Goal: Information Seeking & Learning: Learn about a topic

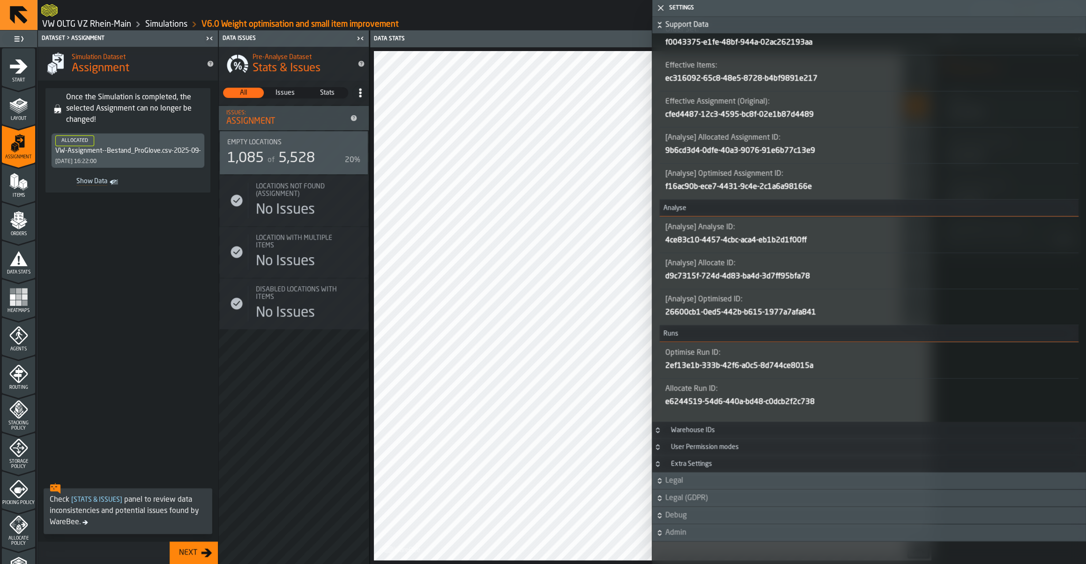
click at [152, 28] on link "Simulations" at bounding box center [166, 24] width 42 height 10
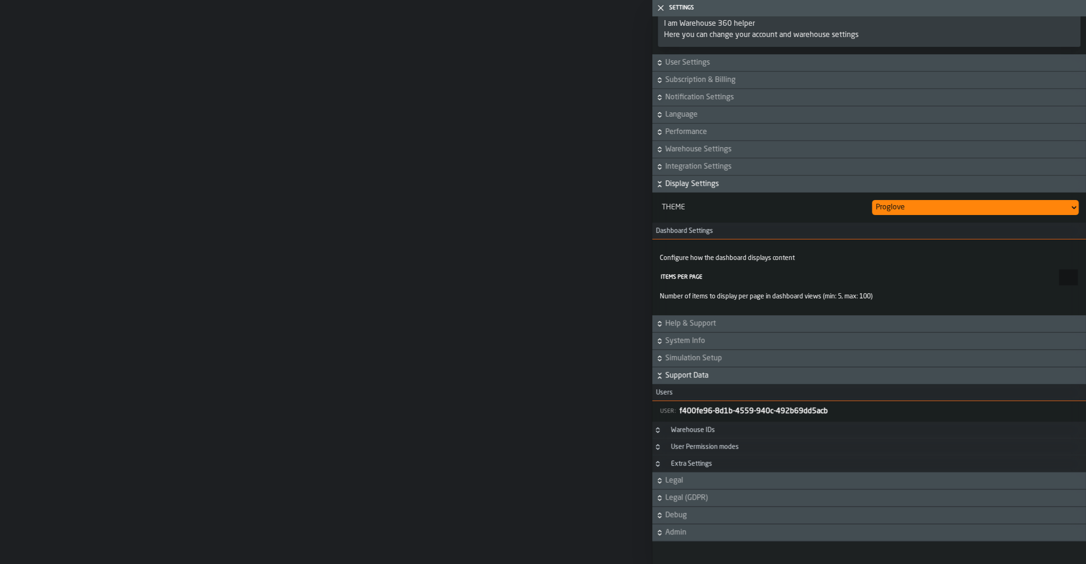
scroll to position [27, 0]
click at [115, 24] on link "VW OLTG VZ Rhein-Main" at bounding box center [86, 24] width 89 height 10
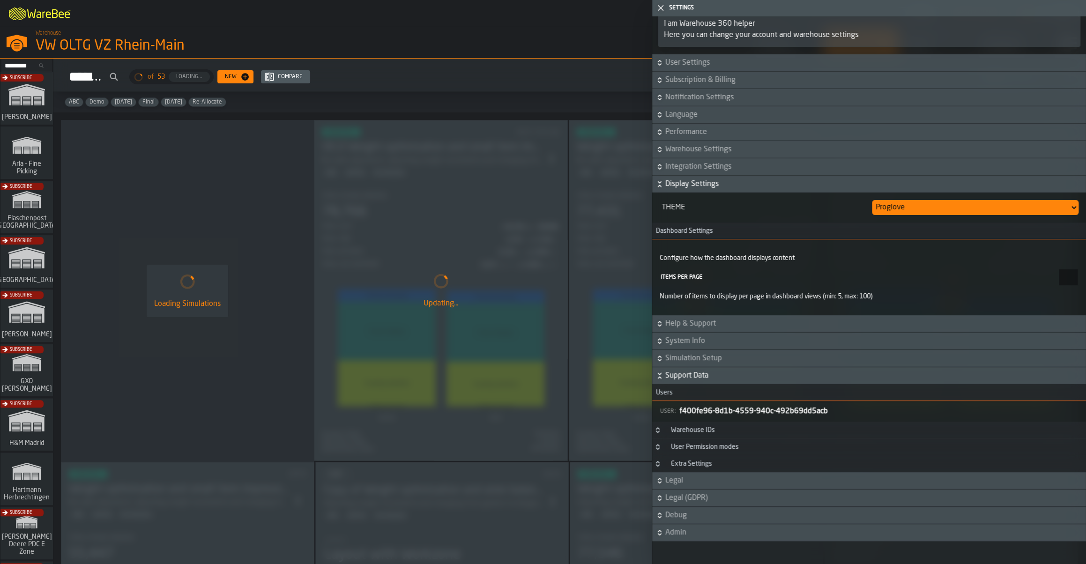
click at [663, 5] on polygon "button-toggle-Close me" at bounding box center [661, 8] width 6 height 6
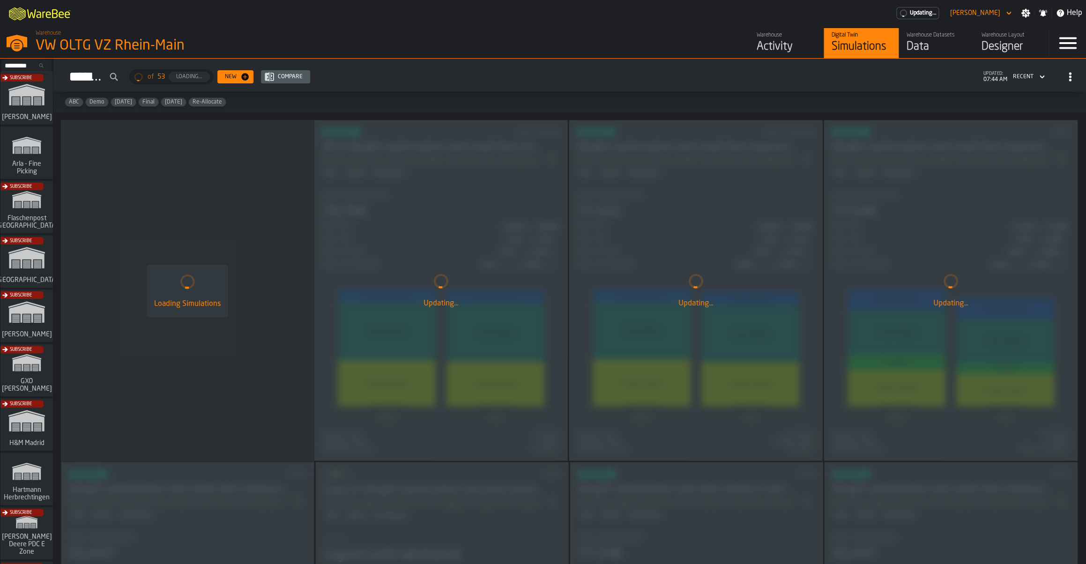
scroll to position [27, 0]
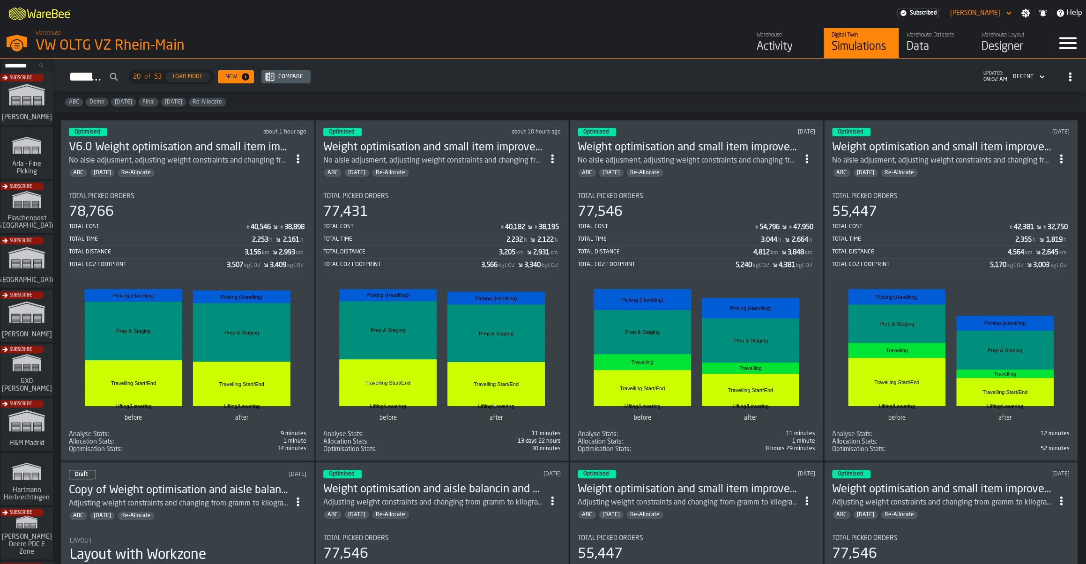
click at [712, 206] on div "77,546" at bounding box center [697, 212] width 238 height 17
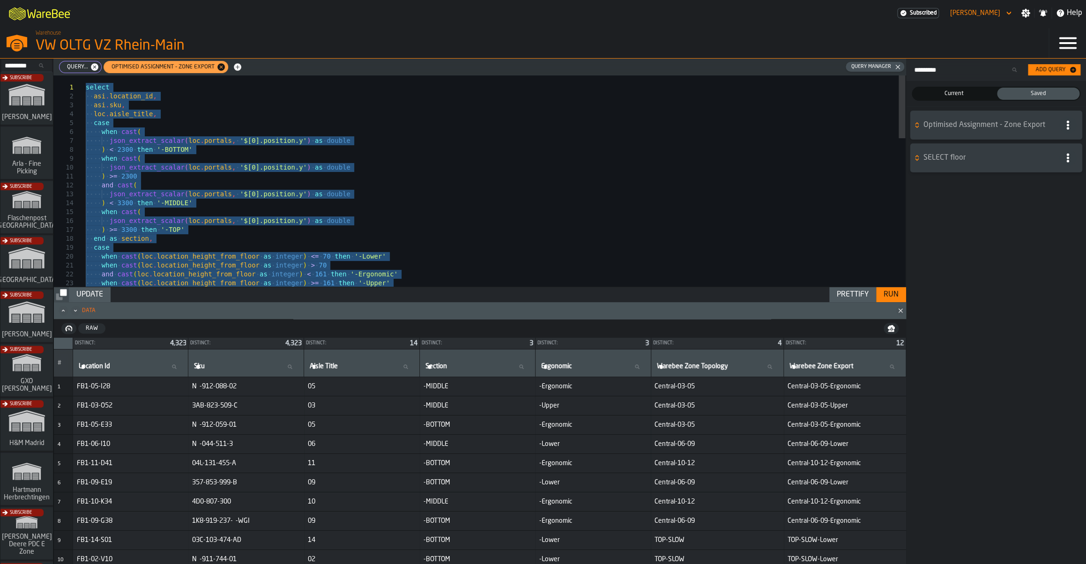
drag, startPoint x: 553, startPoint y: 258, endPoint x: 23, endPoint y: 90, distance: 555.3
click at [86, 90] on div "when cast ( loc . location_height_from_floor as integer ) <= 70 then '-Lower' w…" at bounding box center [496, 428] width 820 height 707
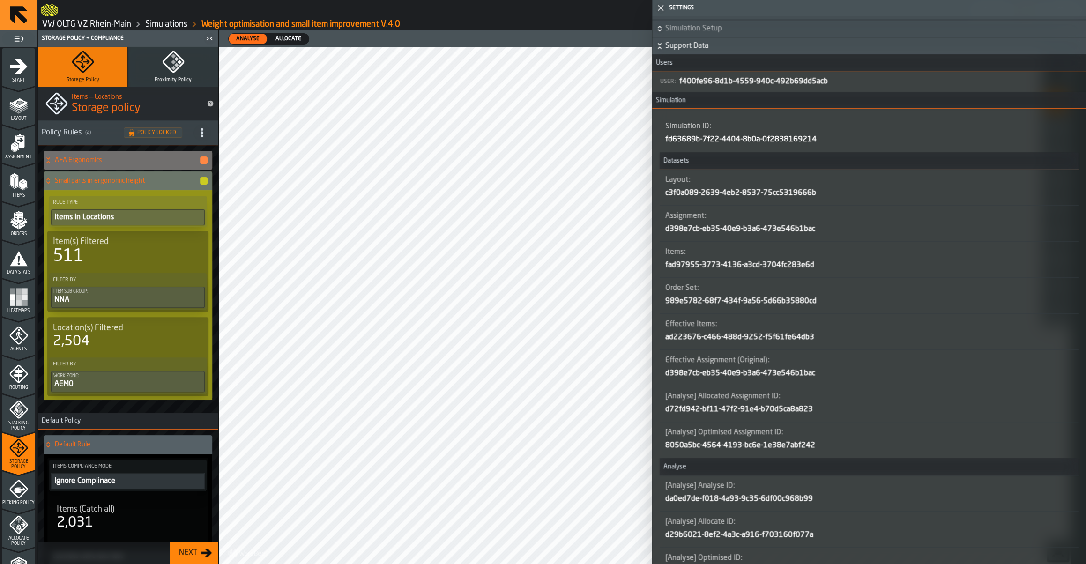
click at [167, 26] on link "Simulations" at bounding box center [166, 24] width 42 height 10
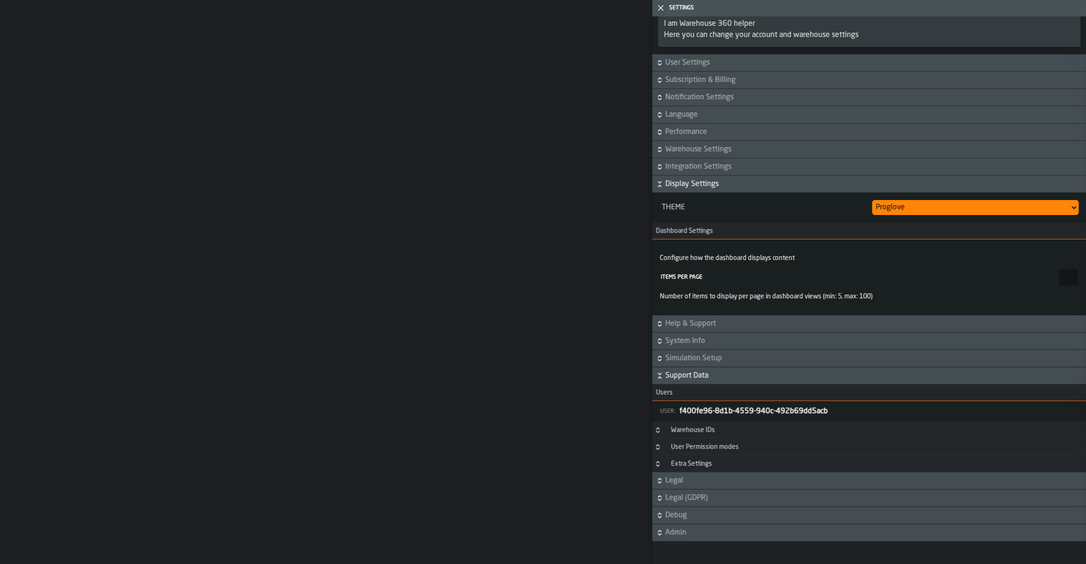
scroll to position [27, 0]
click at [107, 21] on link "VW OLTG VZ Rhein-Main" at bounding box center [86, 24] width 89 height 10
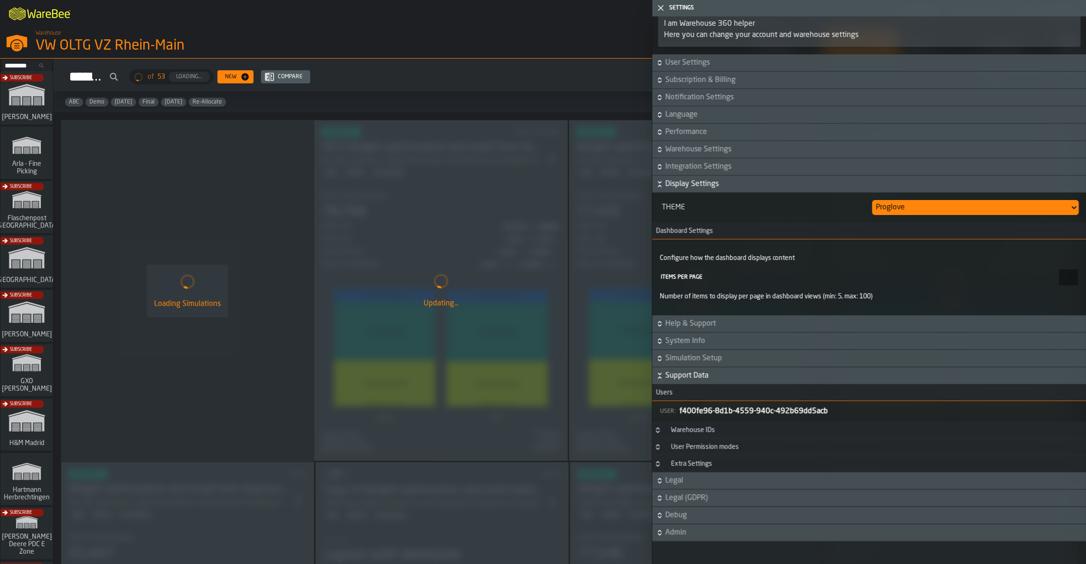
click at [661, 11] on icon "button-toggle-Close me" at bounding box center [660, 7] width 11 height 11
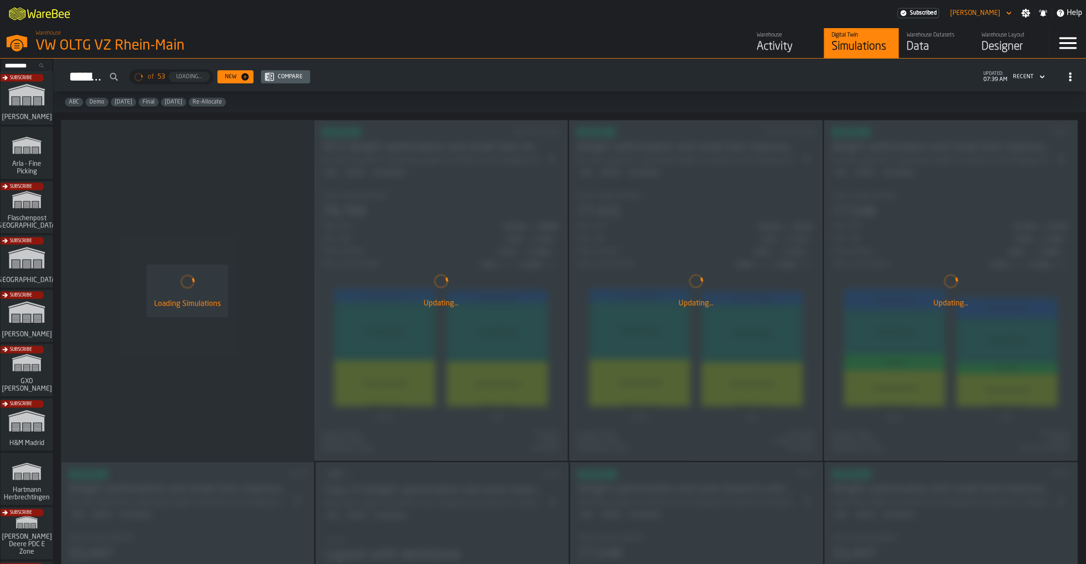
scroll to position [27, 0]
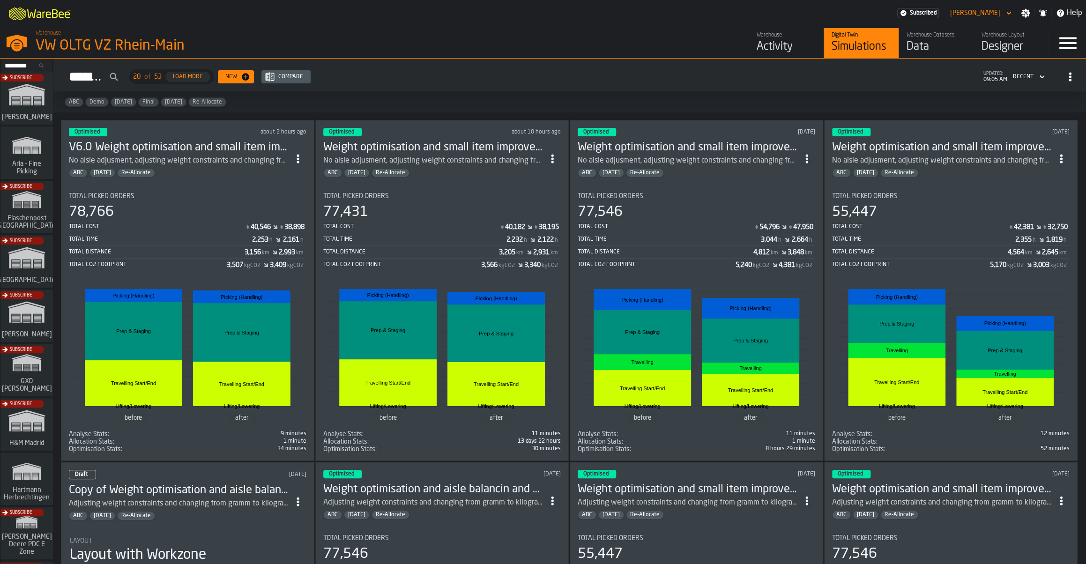
click at [246, 180] on div "Optimised about 2 hours ago V6.0 Weight optimisation and small item improvement…" at bounding box center [188, 290] width 254 height 341
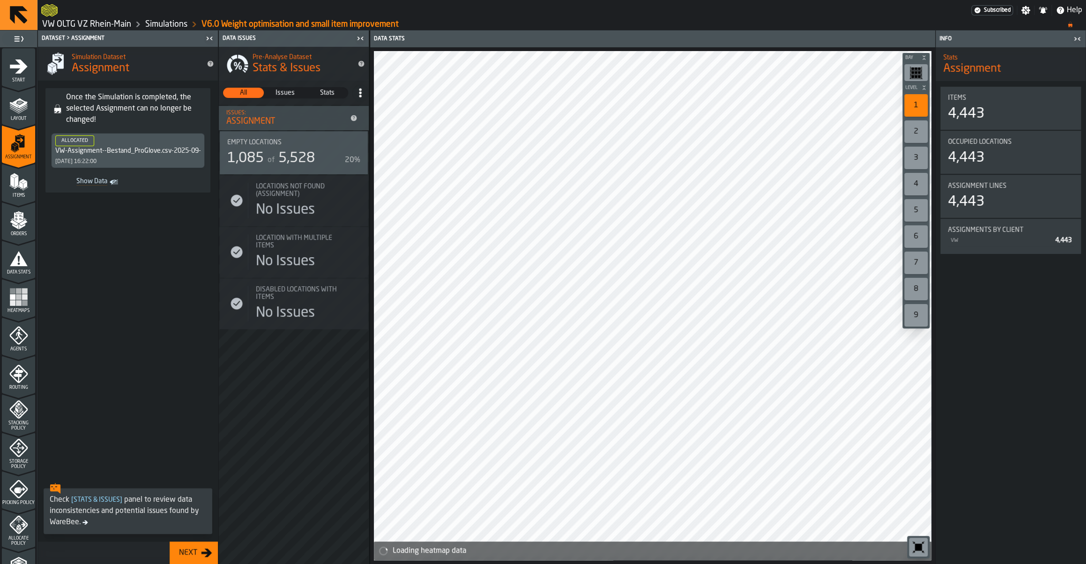
click at [1026, 14] on icon "button-toggle-Settings" at bounding box center [1026, 10] width 9 height 9
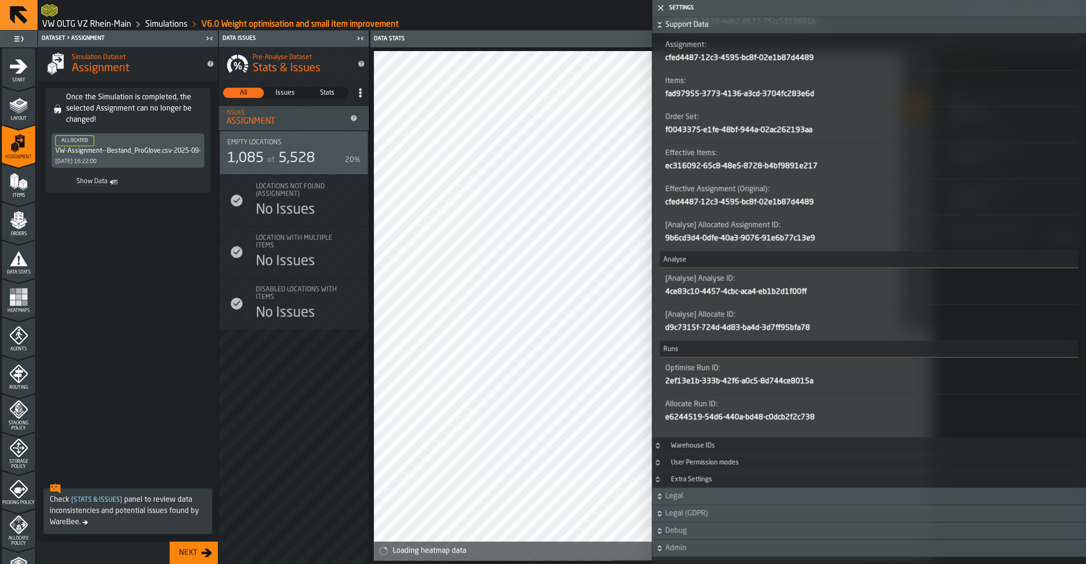
scroll to position [545, 0]
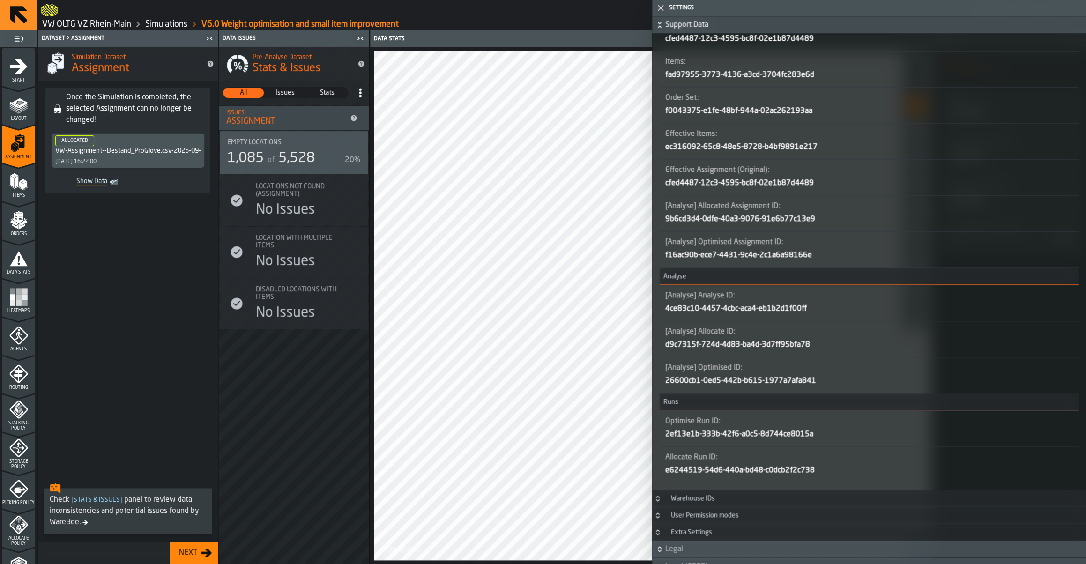
click at [102, 239] on span at bounding box center [128, 339] width 180 height 279
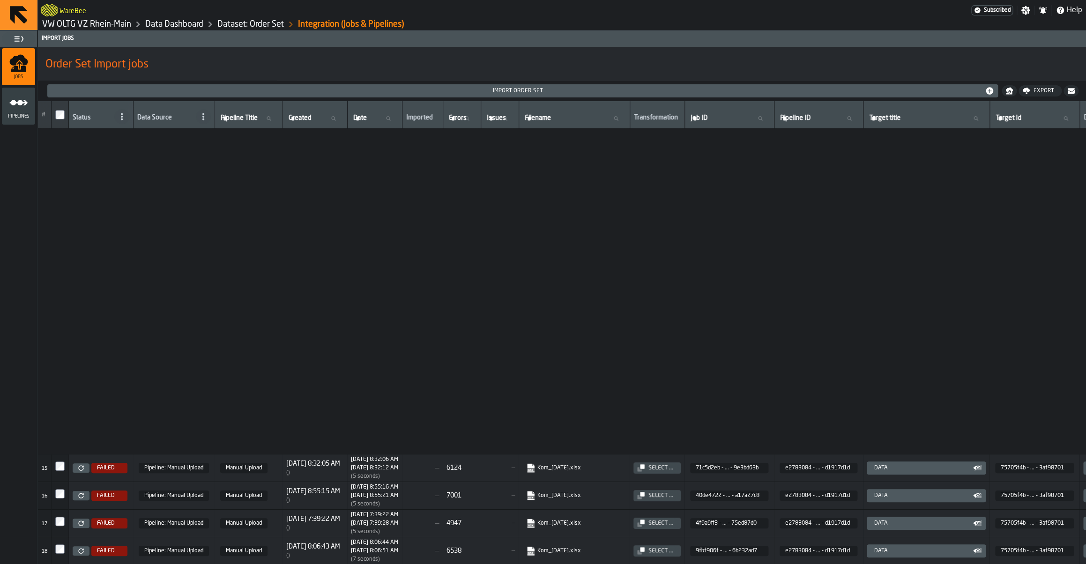
scroll to position [397, 0]
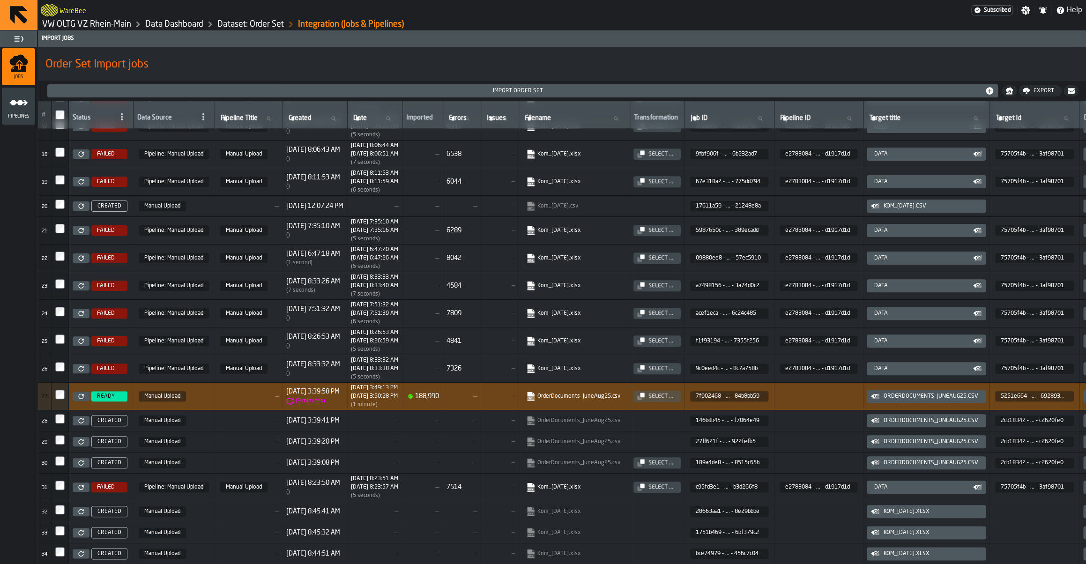
click at [175, 27] on link "Data Dashboard" at bounding box center [174, 24] width 58 height 10
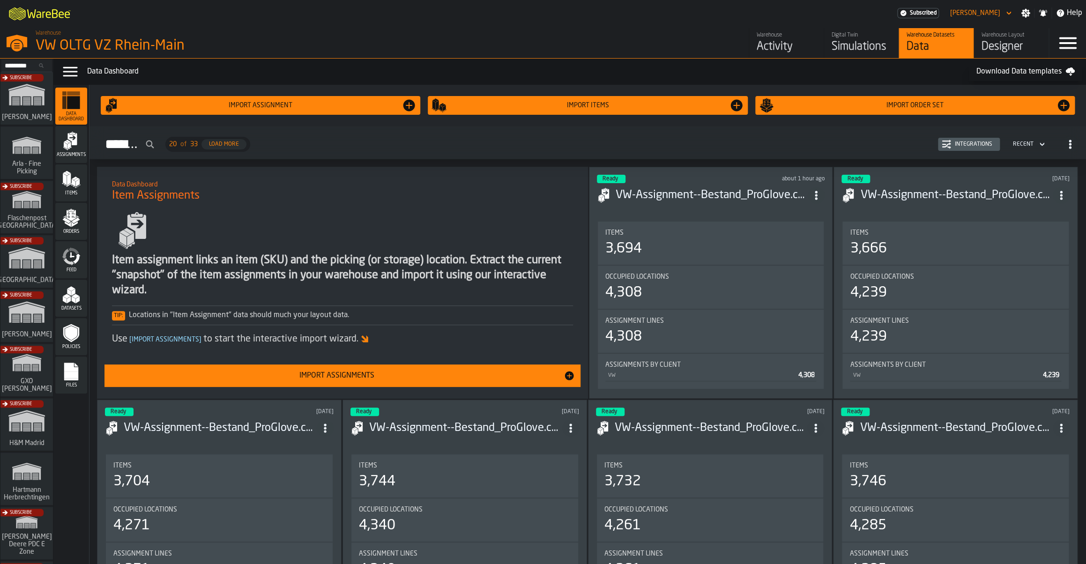
click at [855, 40] on div "Digital Twin Simulations" at bounding box center [862, 43] width 60 height 22
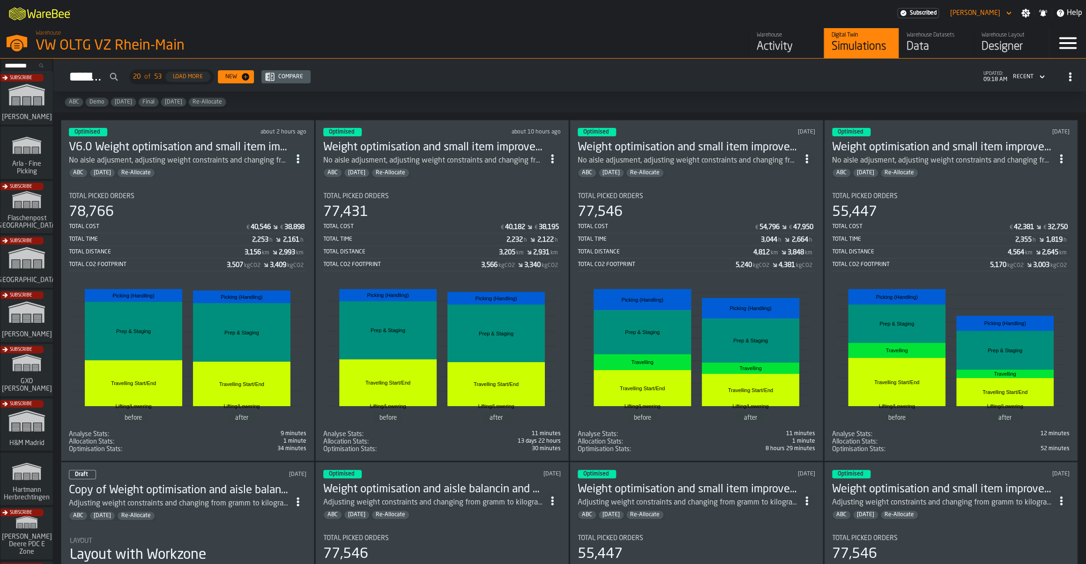
click at [248, 153] on h3 "V6.0 Weight optimisation and small item improvement" at bounding box center [179, 147] width 221 height 15
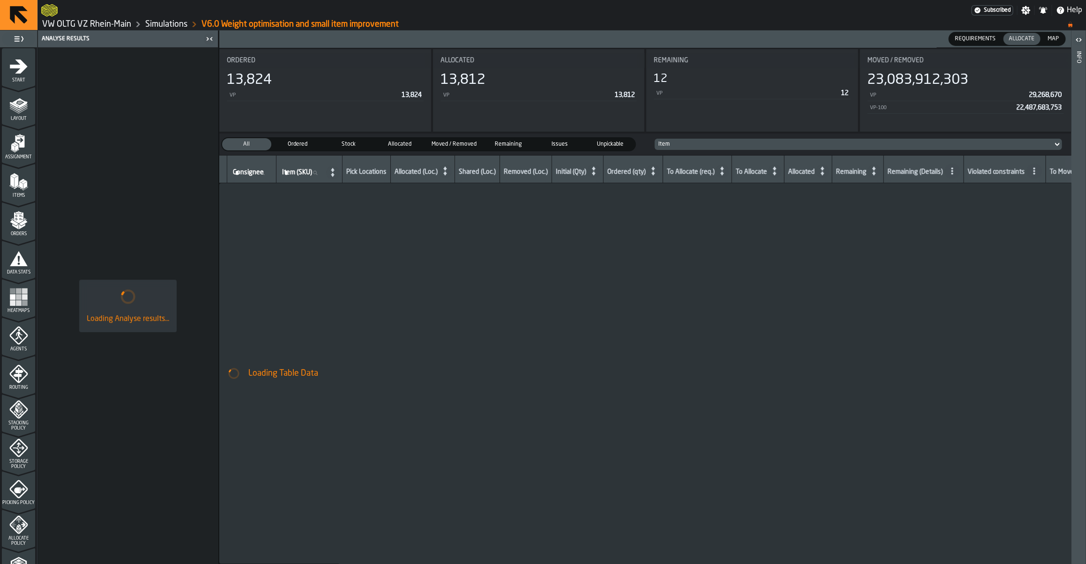
click at [26, 146] on icon "menu Assignment" at bounding box center [18, 143] width 19 height 19
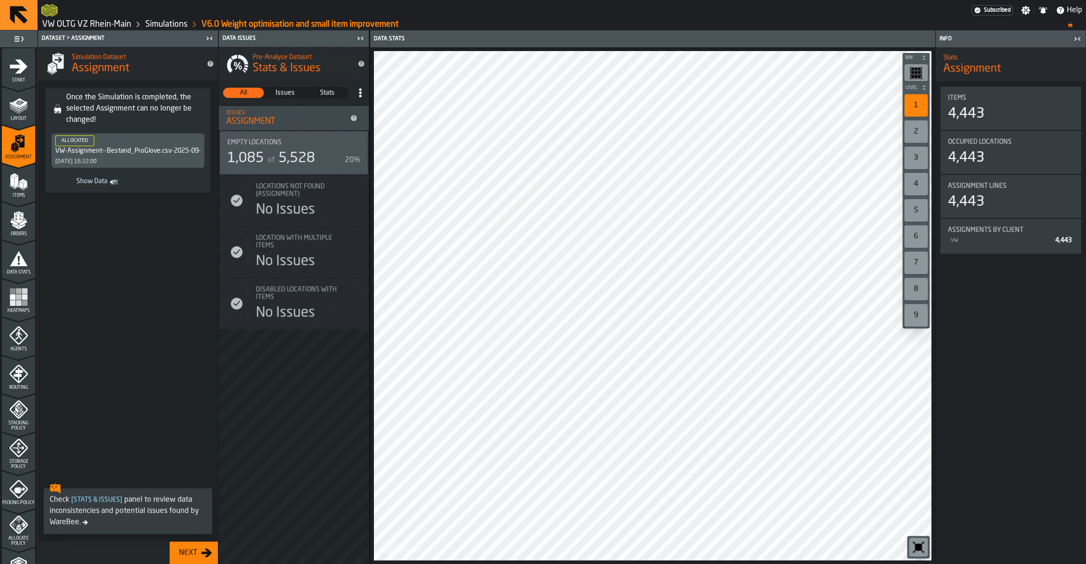
click at [18, 224] on icon "menu Orders" at bounding box center [18, 220] width 19 height 19
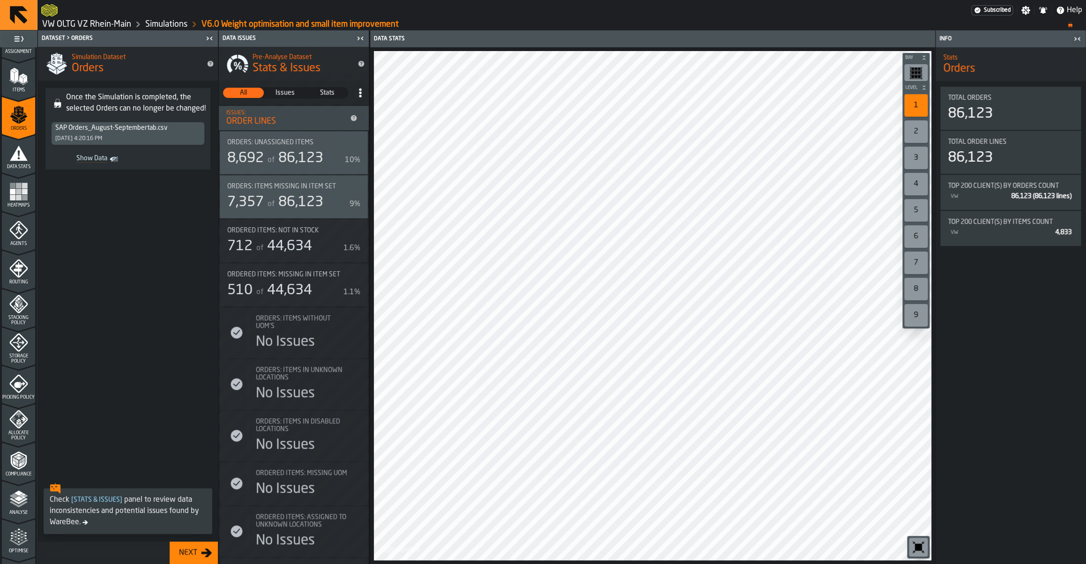
scroll to position [117, 0]
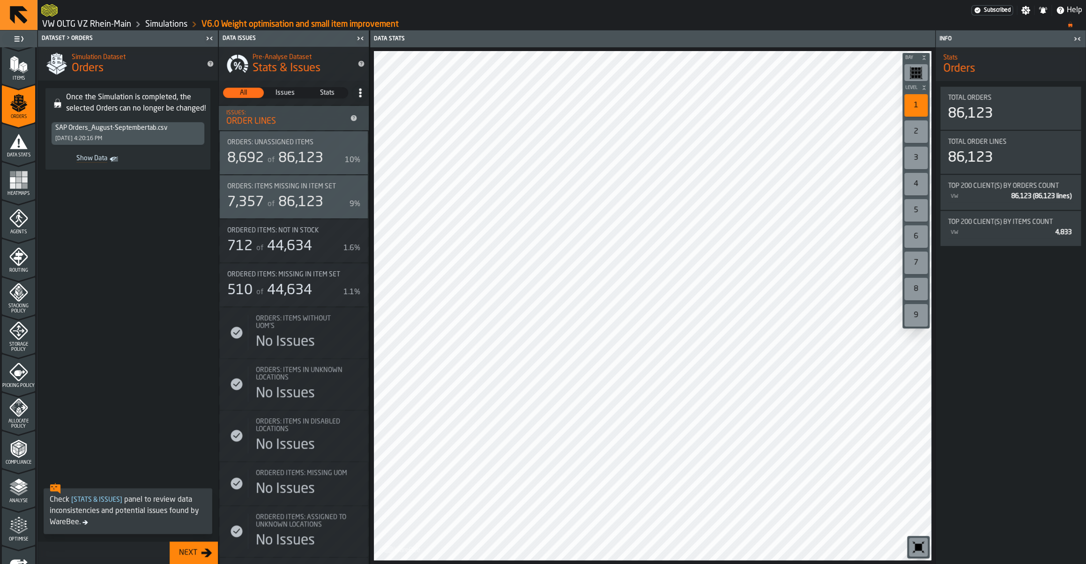
click at [26, 427] on span "Allocate Policy" at bounding box center [18, 424] width 33 height 10
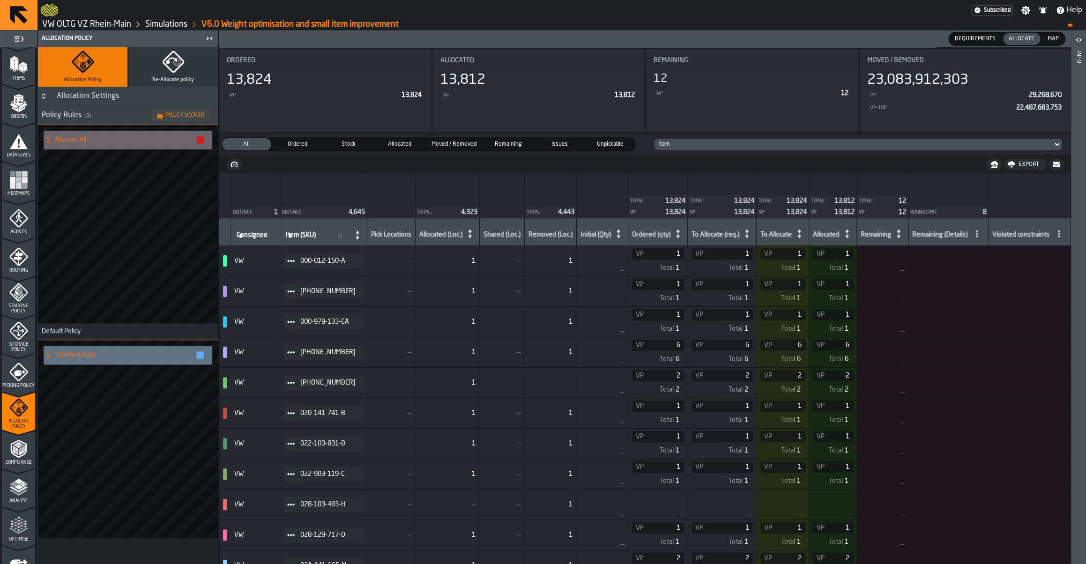
scroll to position [175, 0]
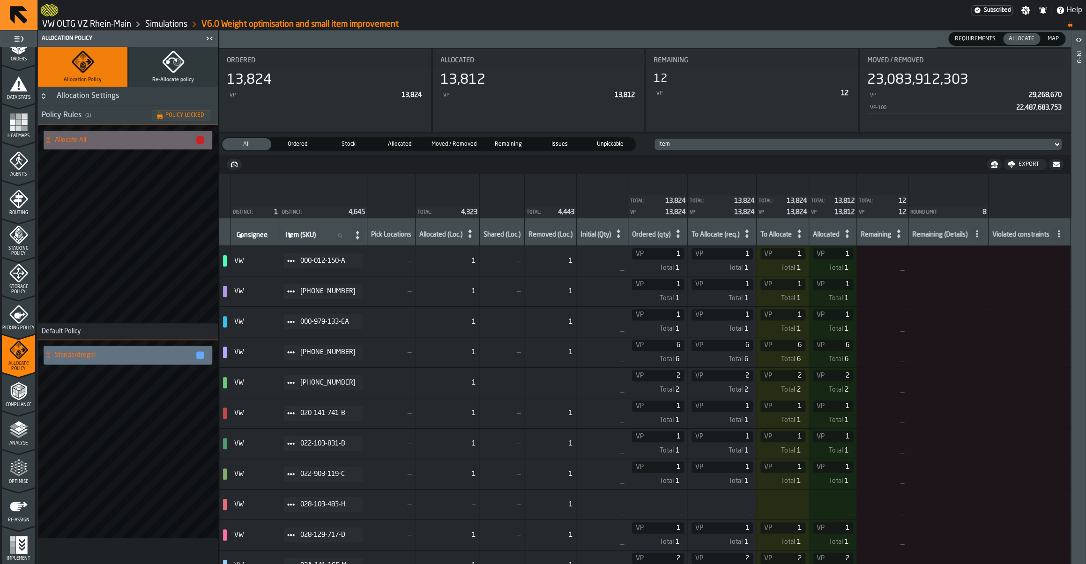
click at [28, 471] on div "Optimise" at bounding box center [18, 472] width 33 height 26
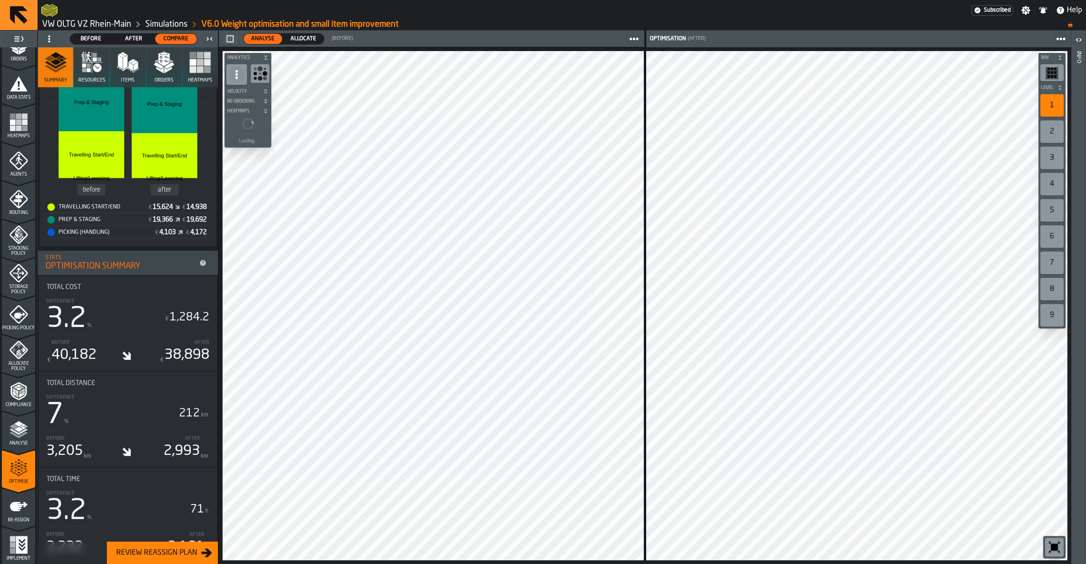
scroll to position [0, 0]
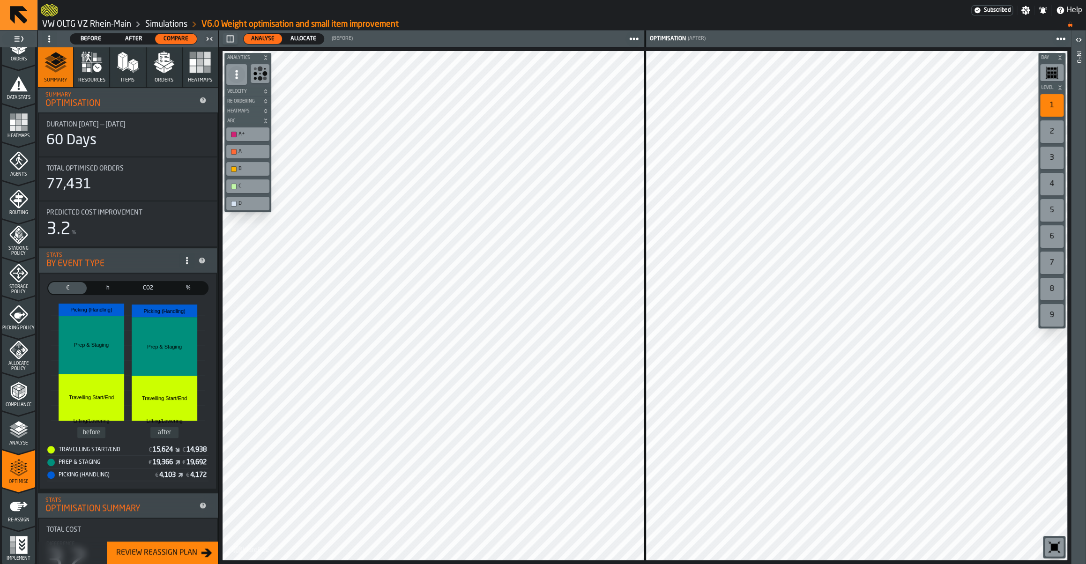
click at [307, 41] on span "Allocate" at bounding box center [303, 39] width 33 height 8
click at [21, 425] on icon "menu Analyse" at bounding box center [18, 429] width 19 height 19
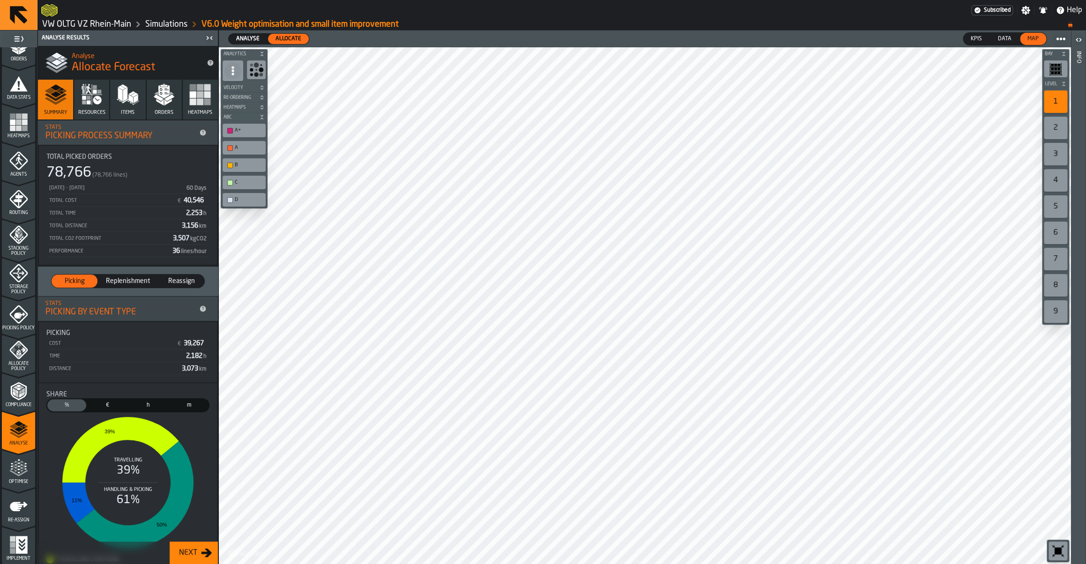
click at [149, 23] on link "Simulations" at bounding box center [166, 24] width 42 height 10
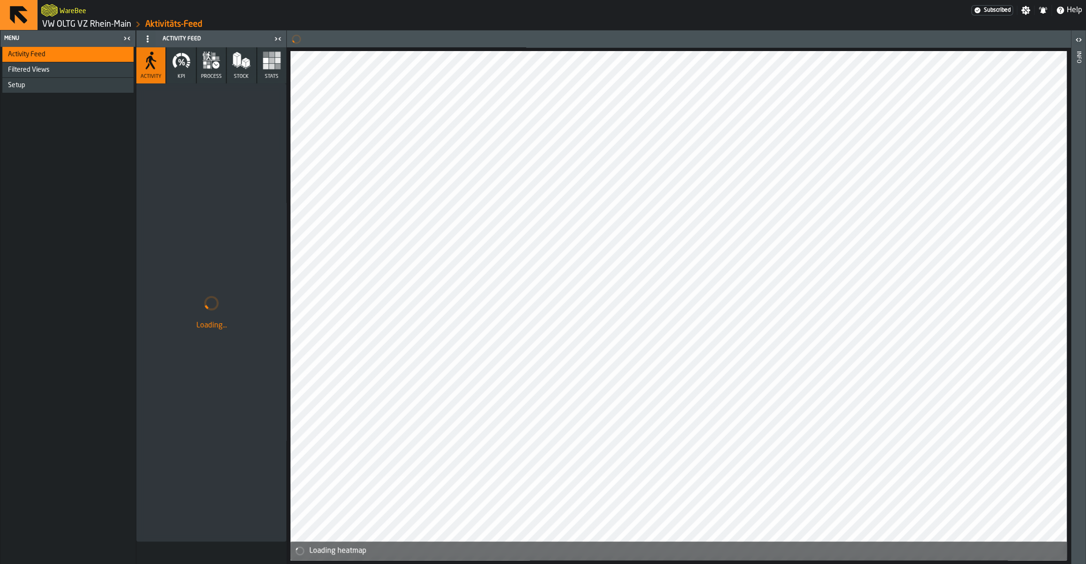
click at [103, 29] on link "VW OLTG VZ Rhein-Main" at bounding box center [86, 24] width 89 height 10
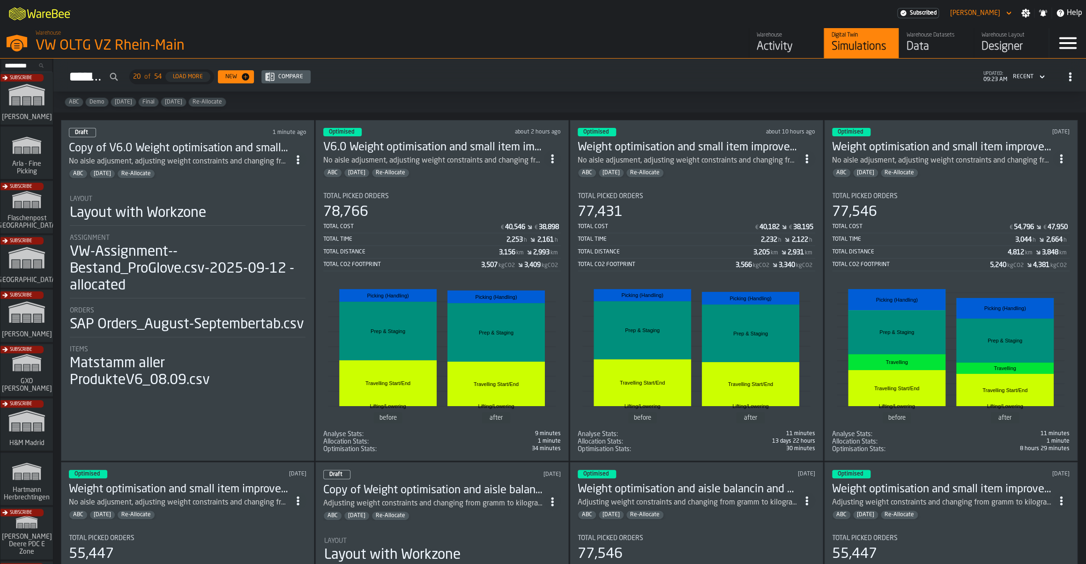
click at [714, 157] on div "No aisle adjusment, adjusting weight constraints and changing from gramm to kil…" at bounding box center [688, 160] width 221 height 11
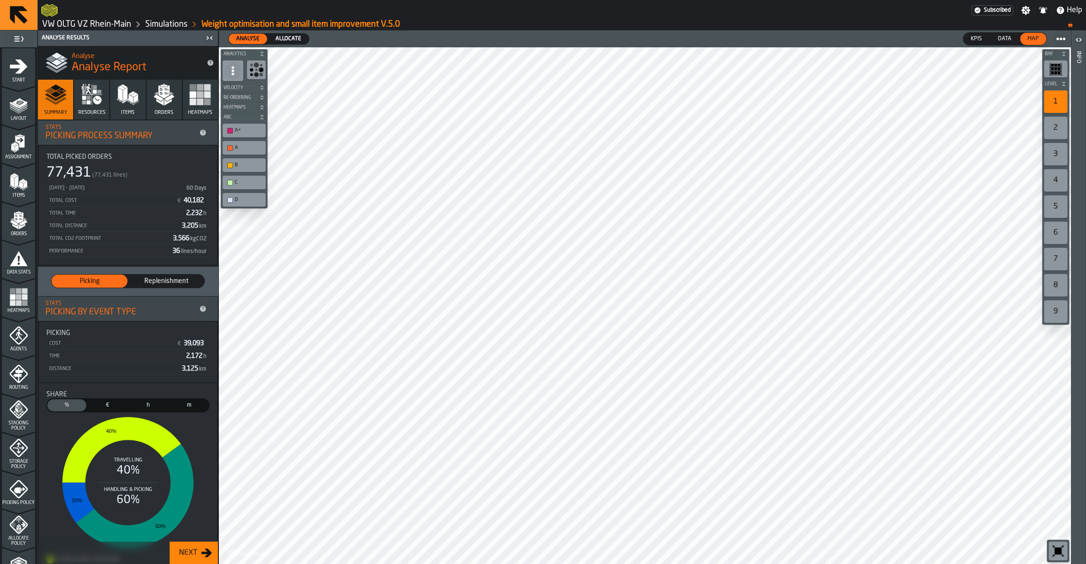
scroll to position [175, 0]
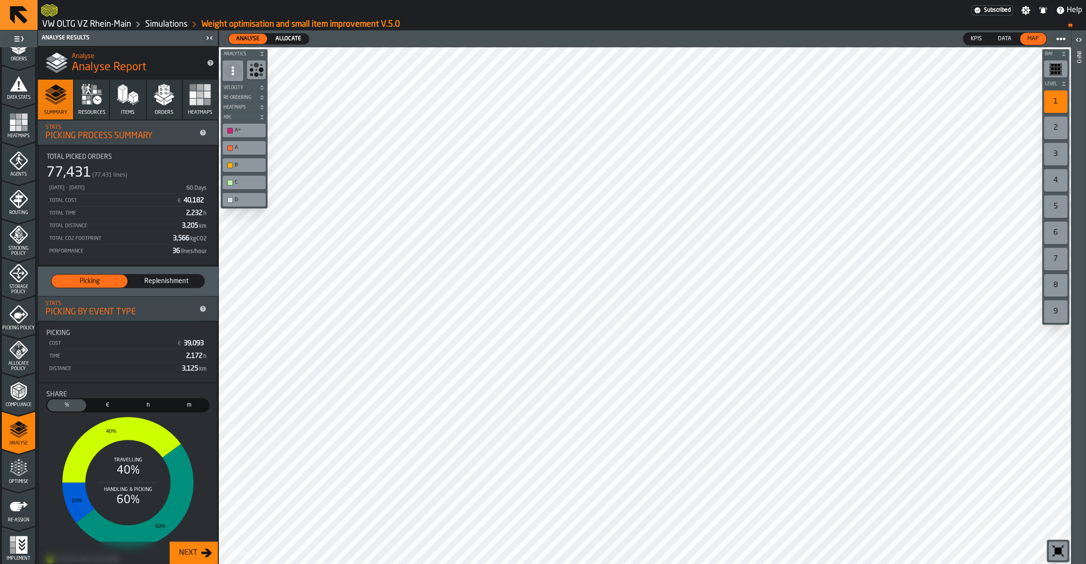
click at [22, 351] on icon "menu Allocate Policy" at bounding box center [22, 350] width 5 height 5
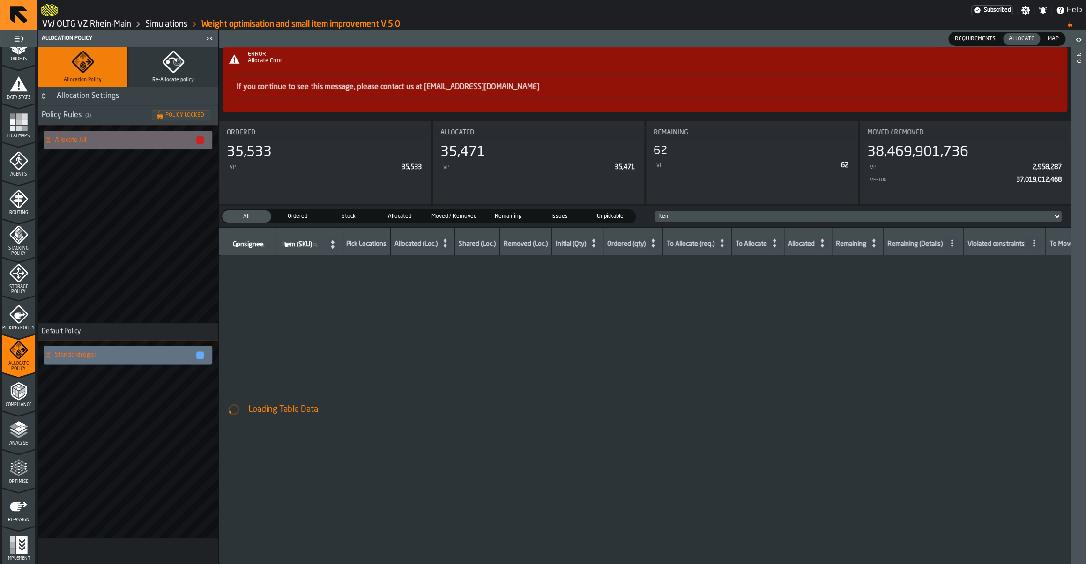
click at [175, 22] on link "Simulations" at bounding box center [166, 24] width 42 height 10
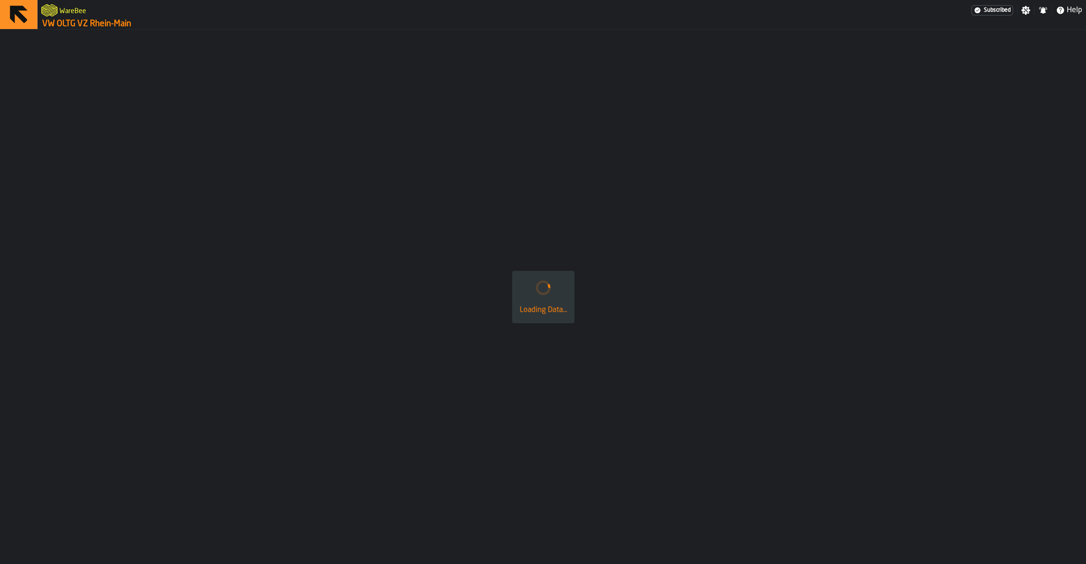
click at [111, 24] on link "VW OLTG VZ Rhein-Main" at bounding box center [86, 24] width 89 height 10
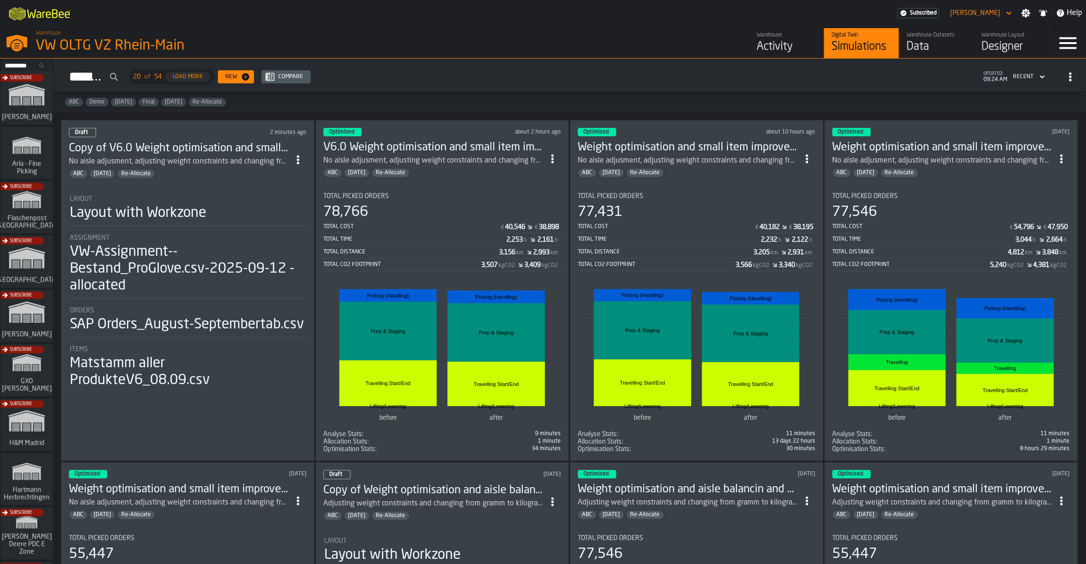
click at [920, 148] on h3 "Weight optimisation and small item improvement V.4.0" at bounding box center [942, 147] width 221 height 15
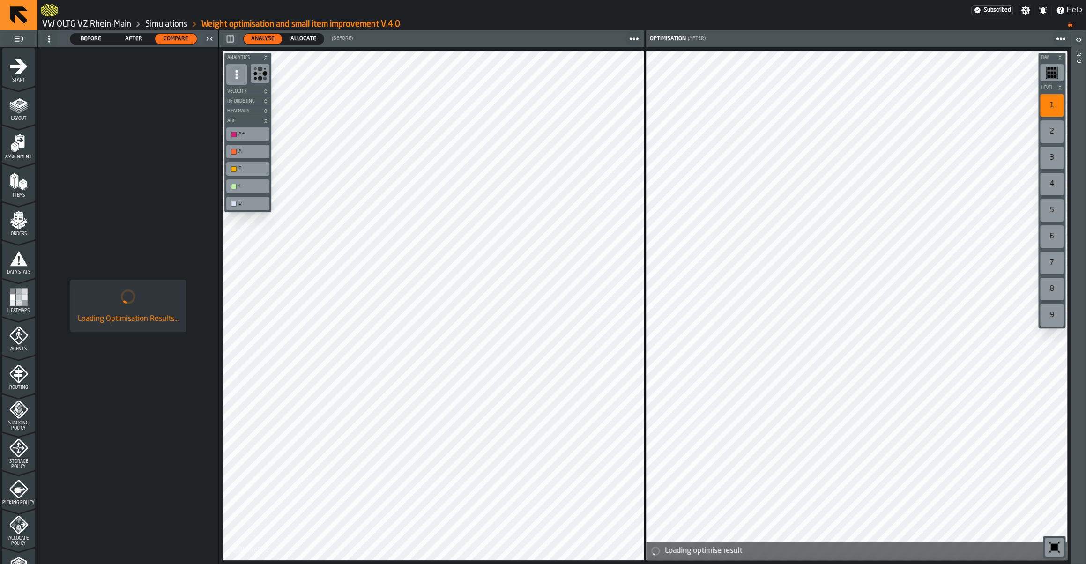
scroll to position [175, 0]
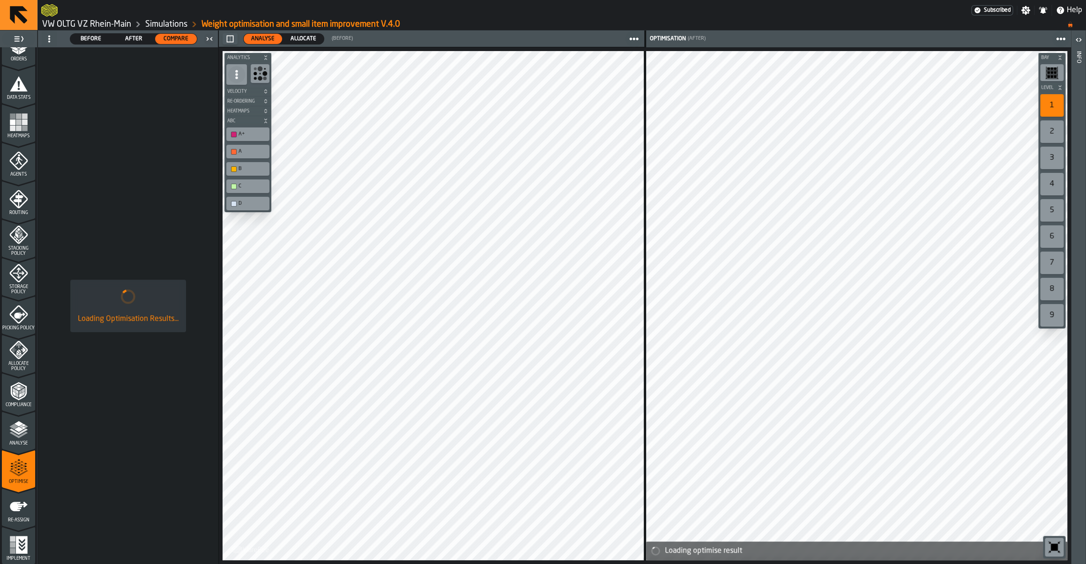
click at [22, 350] on icon "menu Allocate Policy" at bounding box center [22, 350] width 5 height 5
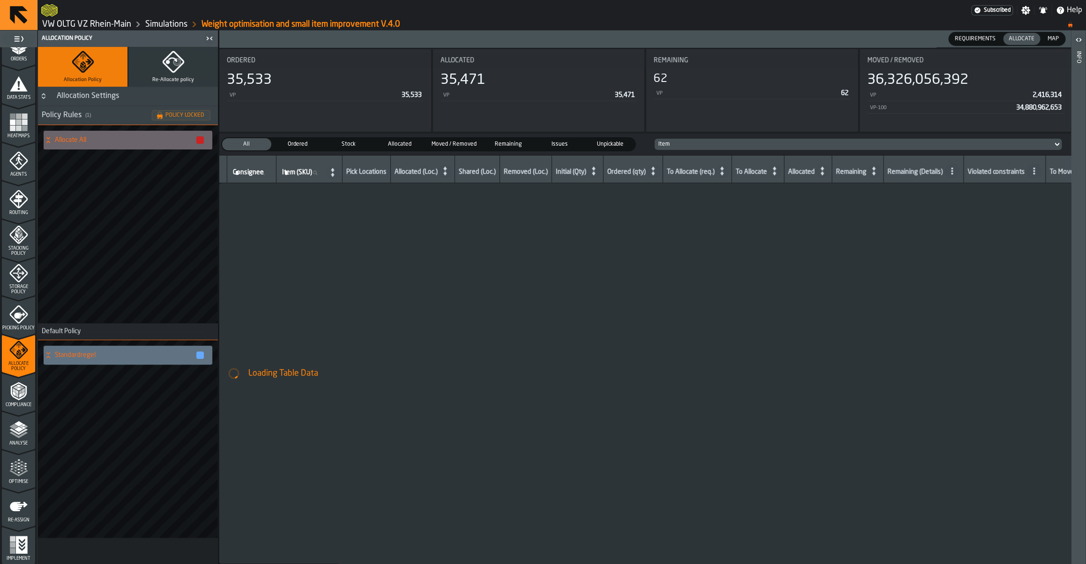
click at [18, 428] on polygon "menu Analyse" at bounding box center [18, 428] width 9 height 5
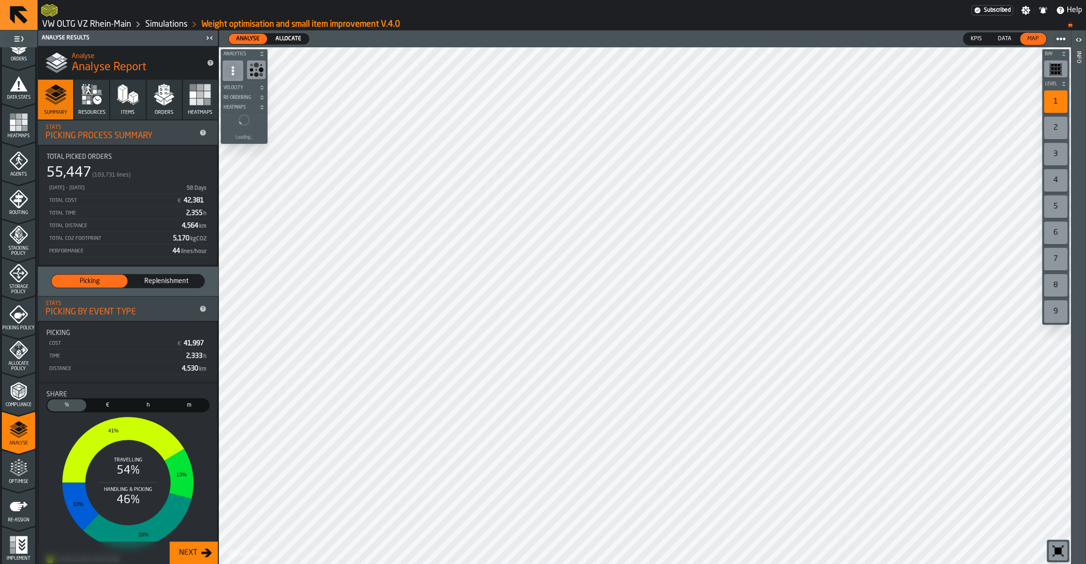
click at [297, 37] on span "Allocate" at bounding box center [288, 39] width 33 height 8
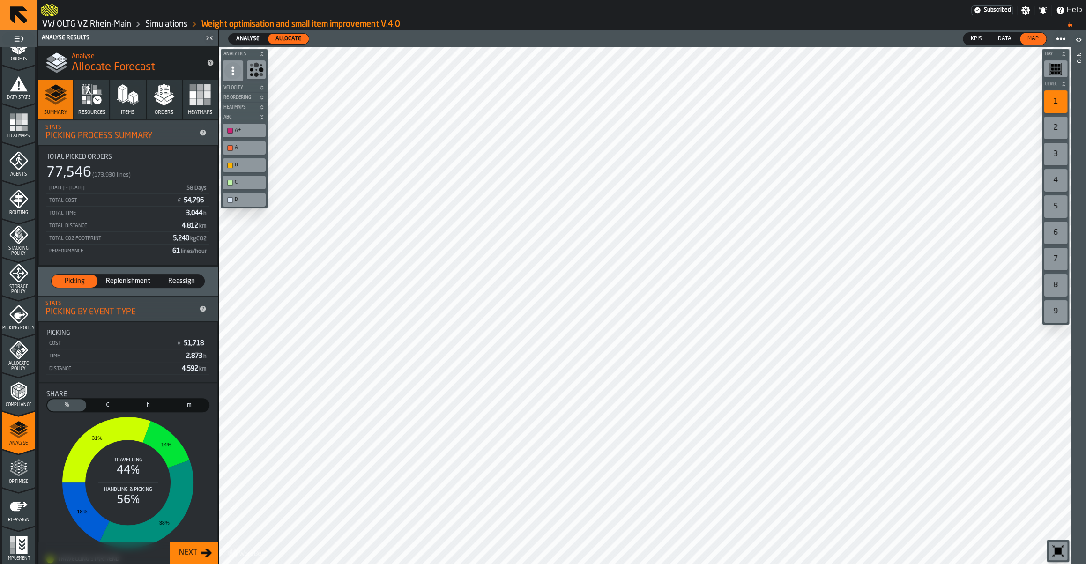
click at [25, 466] on polygon "menu Optimise" at bounding box center [25, 466] width 2 height 2
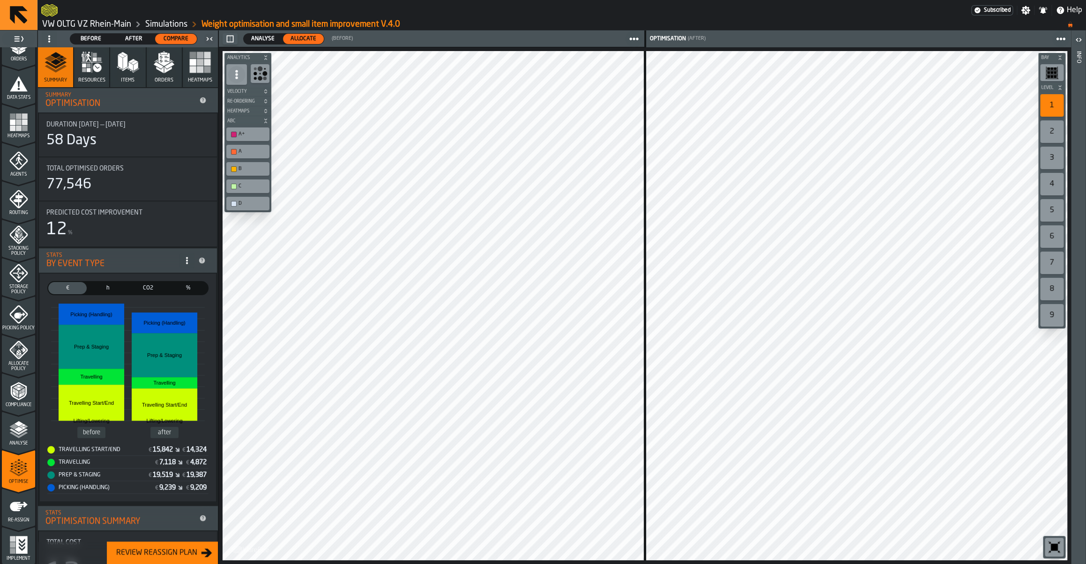
click at [117, 30] on ol "VW OLTG VZ Rhein-Main Simulations Weight optimisation and small item improvemen…" at bounding box center [549, 24] width 1017 height 11
click at [105, 24] on link "VW OLTG VZ Rhein-Main" at bounding box center [86, 24] width 89 height 10
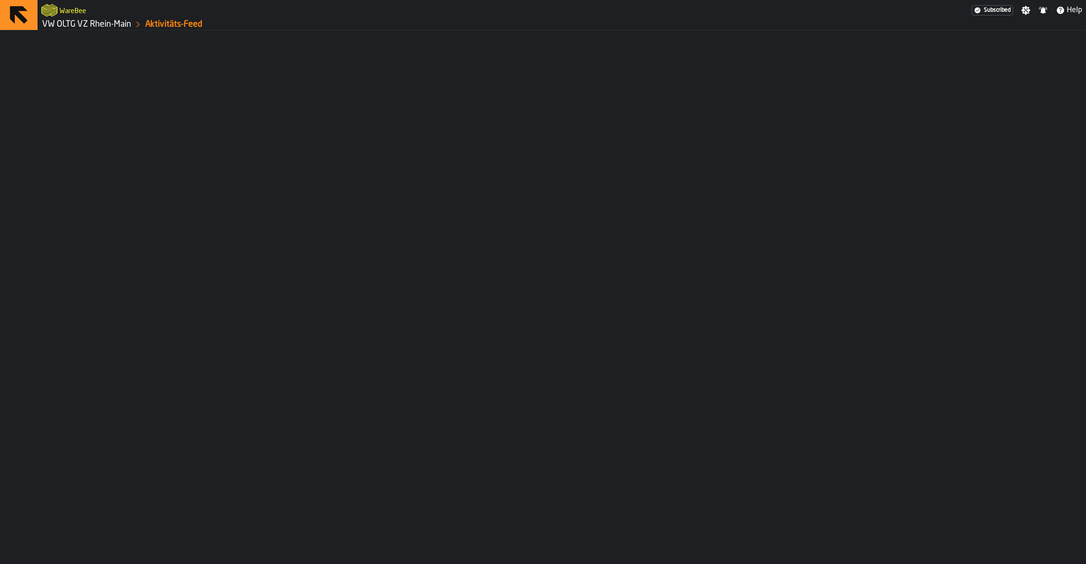
click at [105, 24] on link "VW OLTG VZ Rhein-Main" at bounding box center [86, 24] width 89 height 10
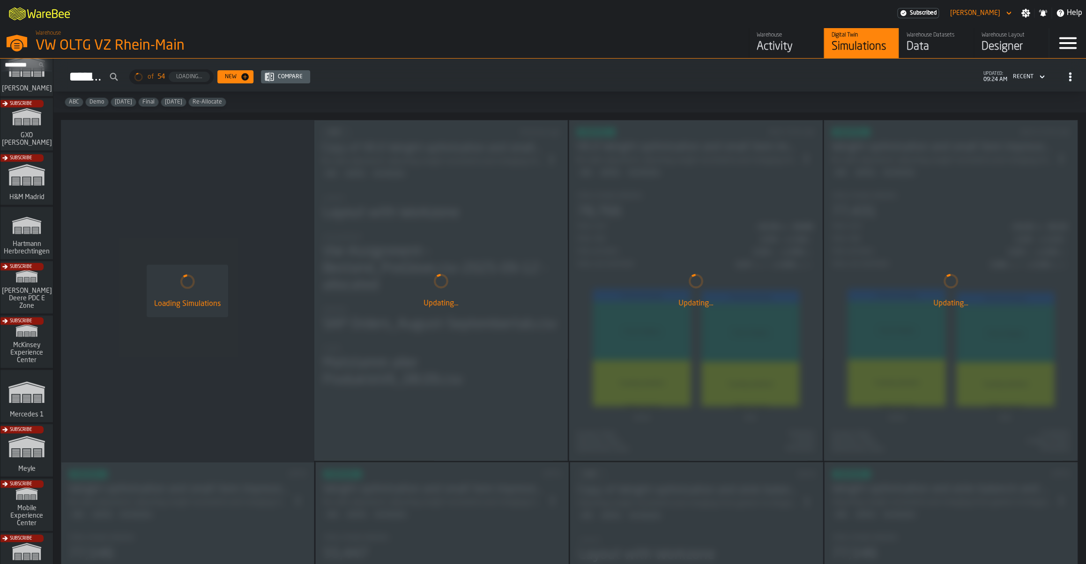
scroll to position [231, 0]
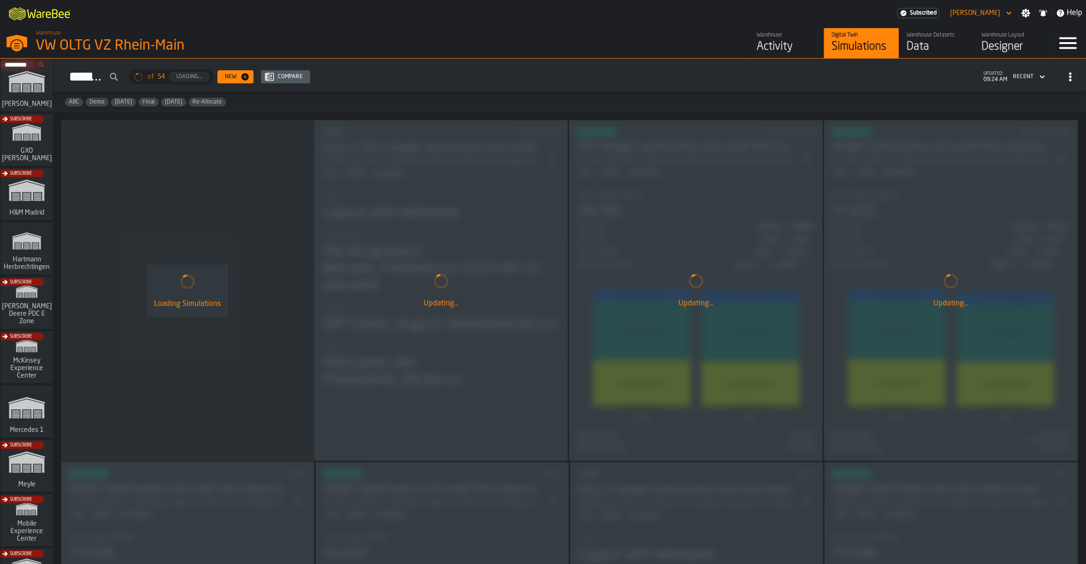
click at [25, 127] on div "Subscribe" at bounding box center [25, 142] width 52 height 54
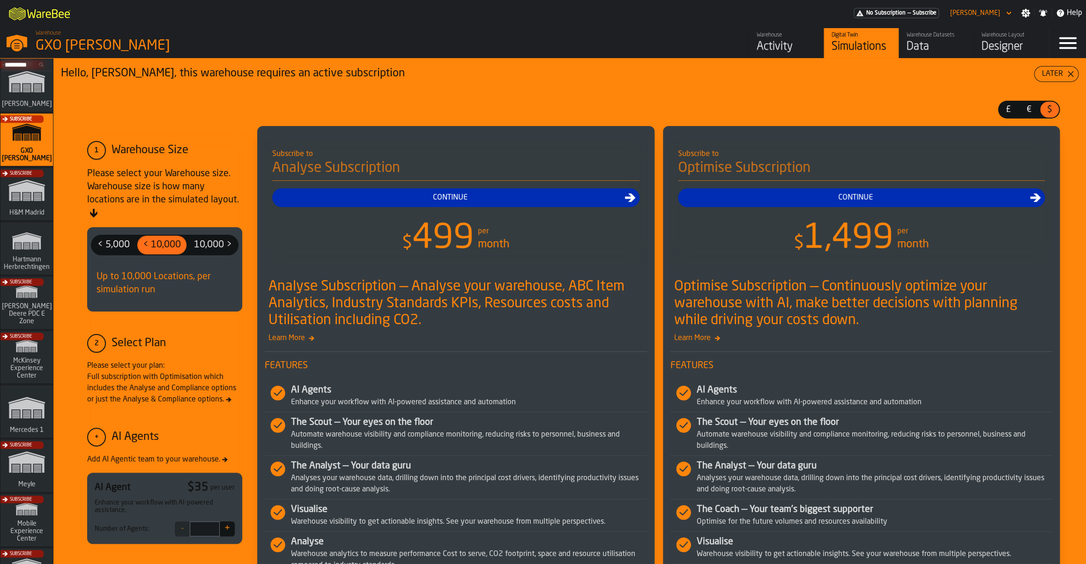
click at [779, 37] on div "Warehouse" at bounding box center [787, 35] width 60 height 7
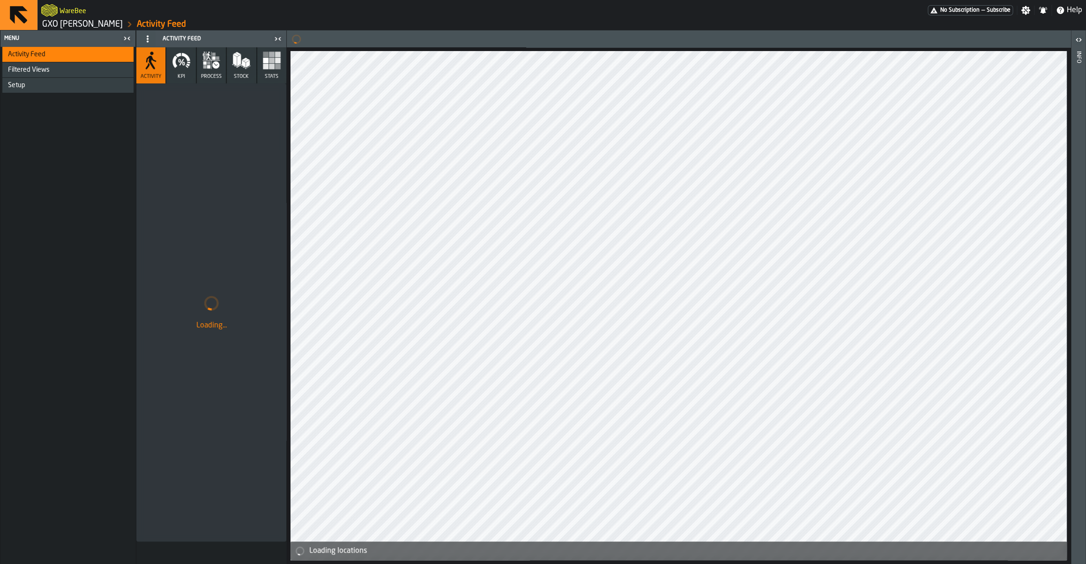
click at [110, 82] on div "Setup" at bounding box center [69, 85] width 122 height 7
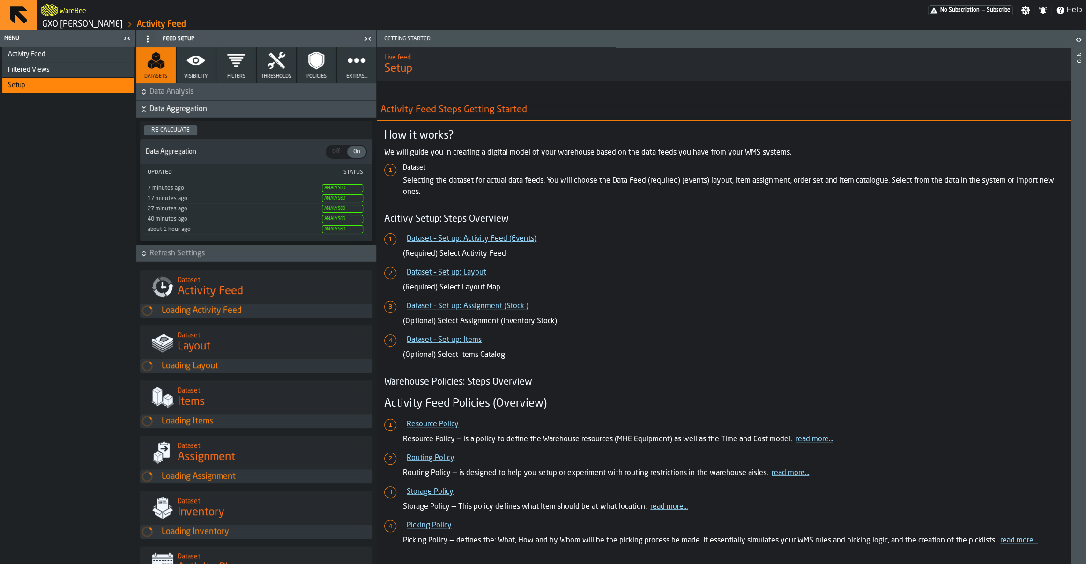
click at [224, 70] on button "Filters" at bounding box center [235, 65] width 39 height 36
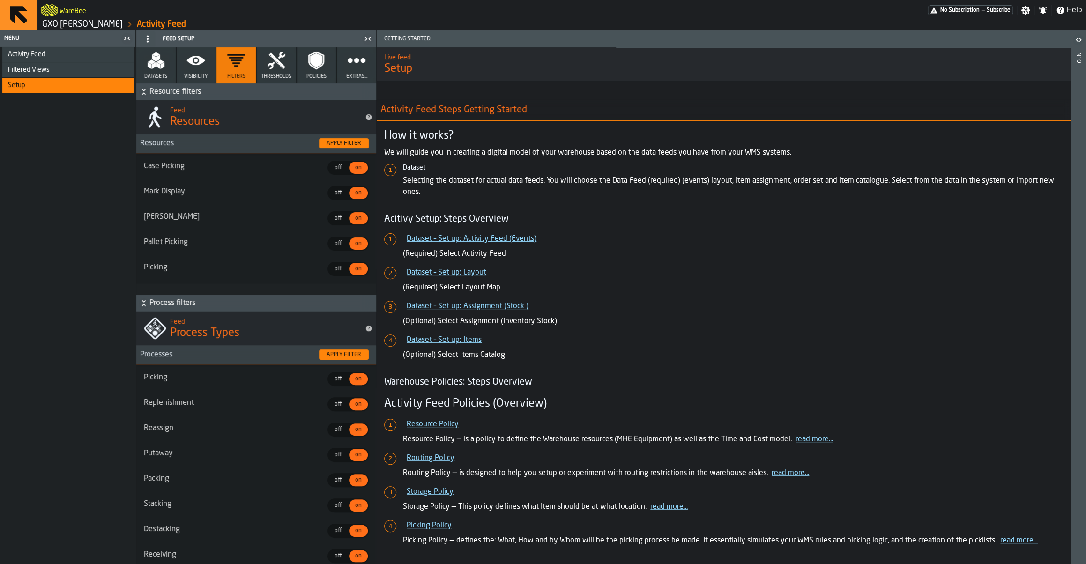
click at [199, 75] on span "Visibility" at bounding box center [195, 77] width 23 height 6
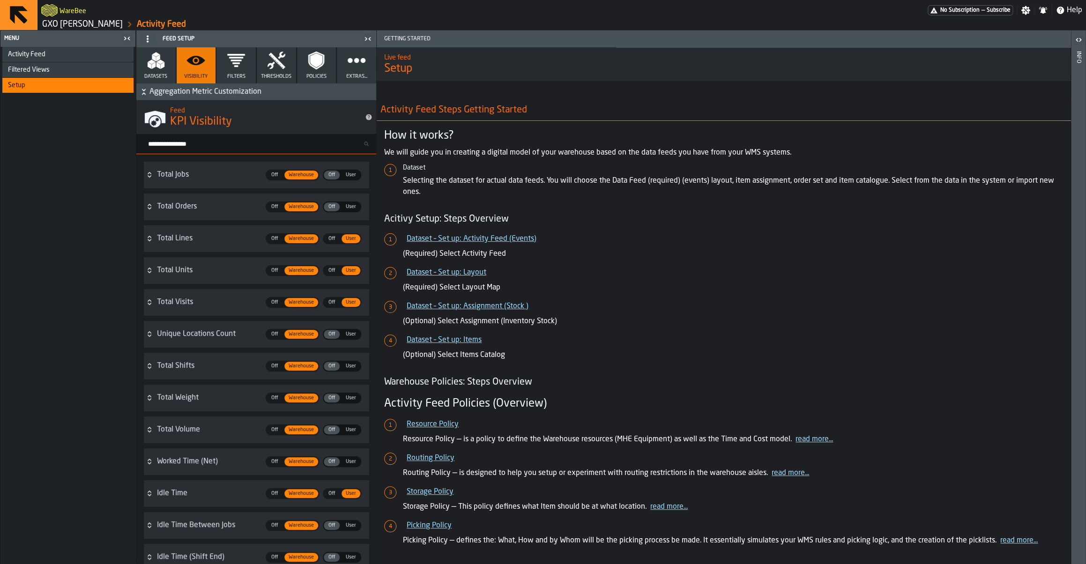
click at [236, 72] on button "Filters" at bounding box center [235, 65] width 39 height 36
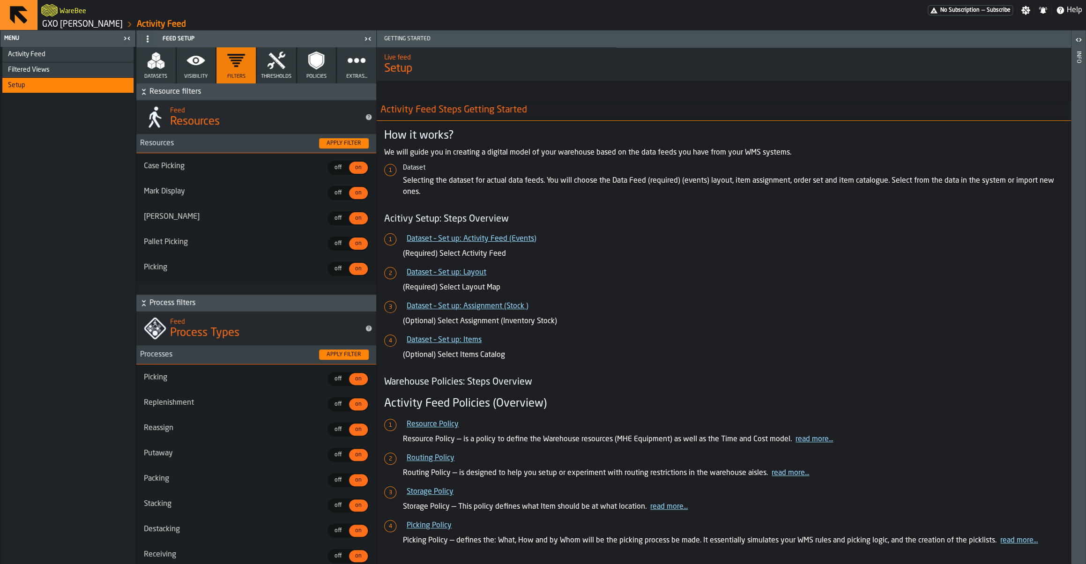
drag, startPoint x: 79, startPoint y: 55, endPoint x: 61, endPoint y: 68, distance: 22.1
click at [61, 68] on ul "Activity Feed Filtered Views Shift Management Employee Management Setup" at bounding box center [67, 70] width 135 height 46
click at [61, 68] on div "Filtered Views" at bounding box center [69, 69] width 122 height 7
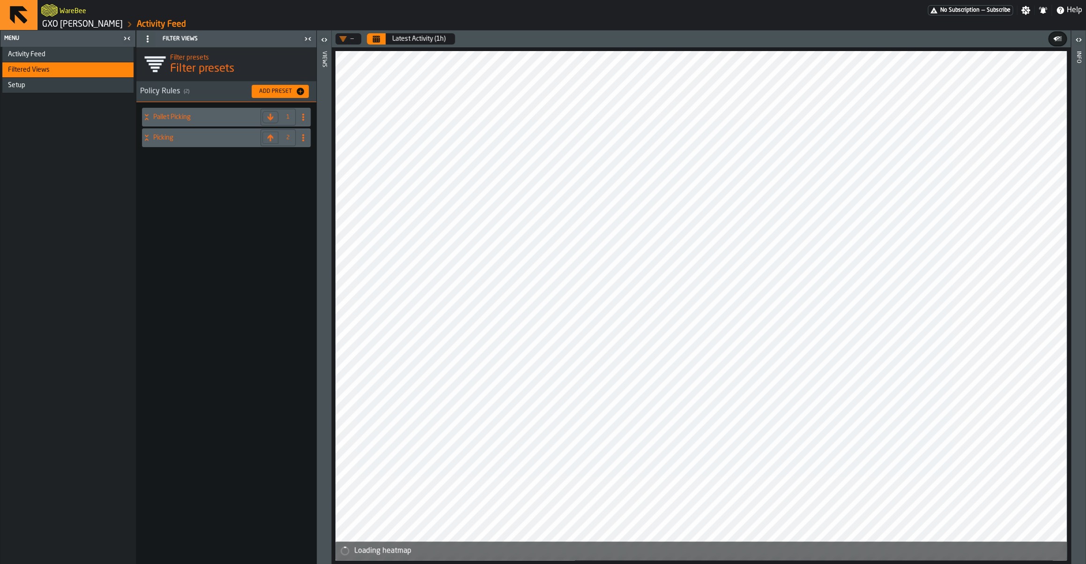
click at [355, 33] on header "— Latest Activity (1h)" at bounding box center [701, 38] width 739 height 17
click at [350, 37] on div "—" at bounding box center [346, 38] width 15 height 7
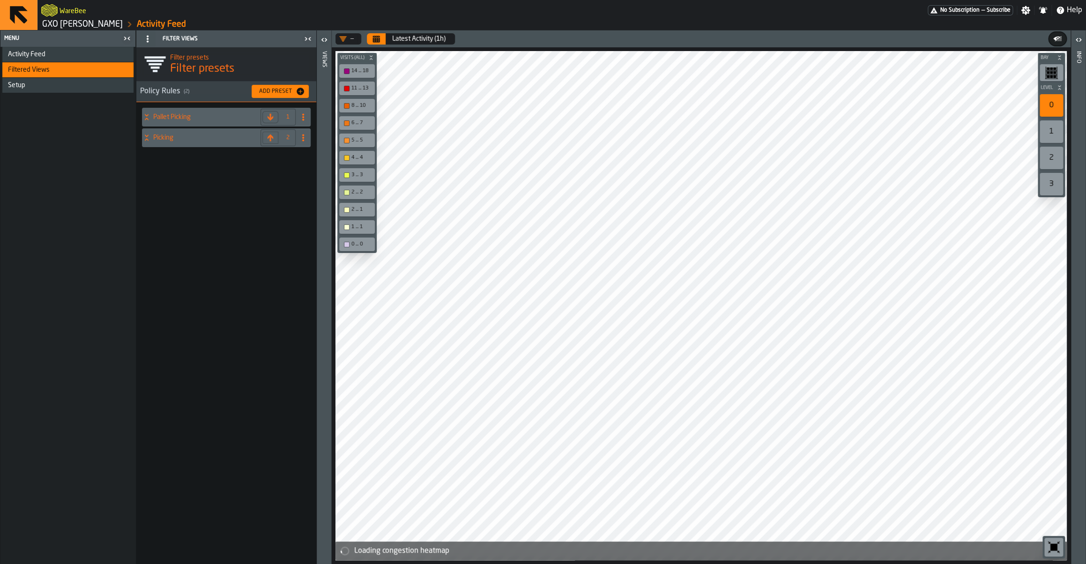
click at [349, 45] on div "—" at bounding box center [347, 38] width 22 height 11
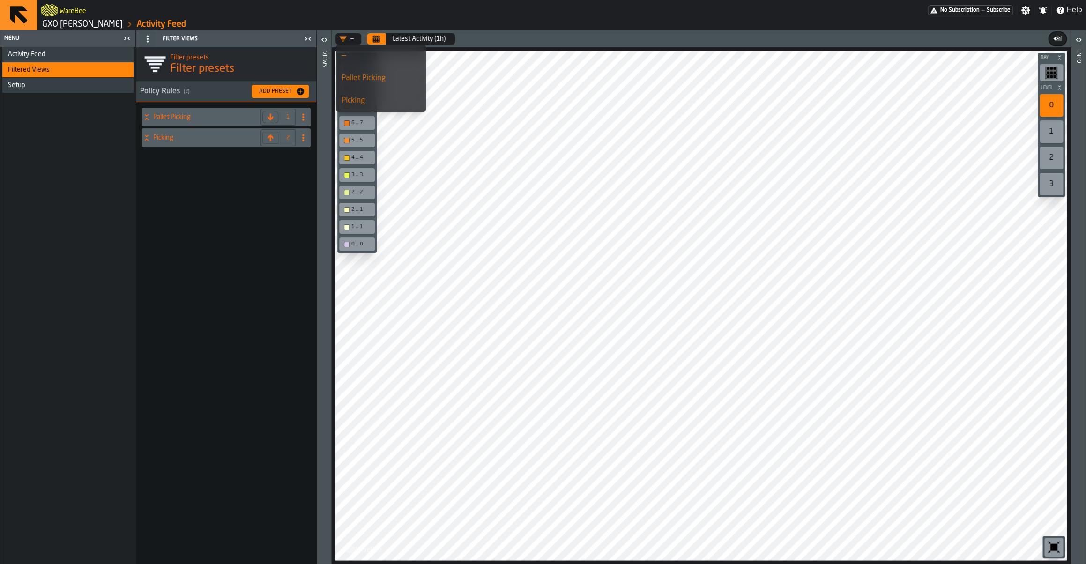
click at [381, 40] on button "Calendar" at bounding box center [376, 38] width 19 height 11
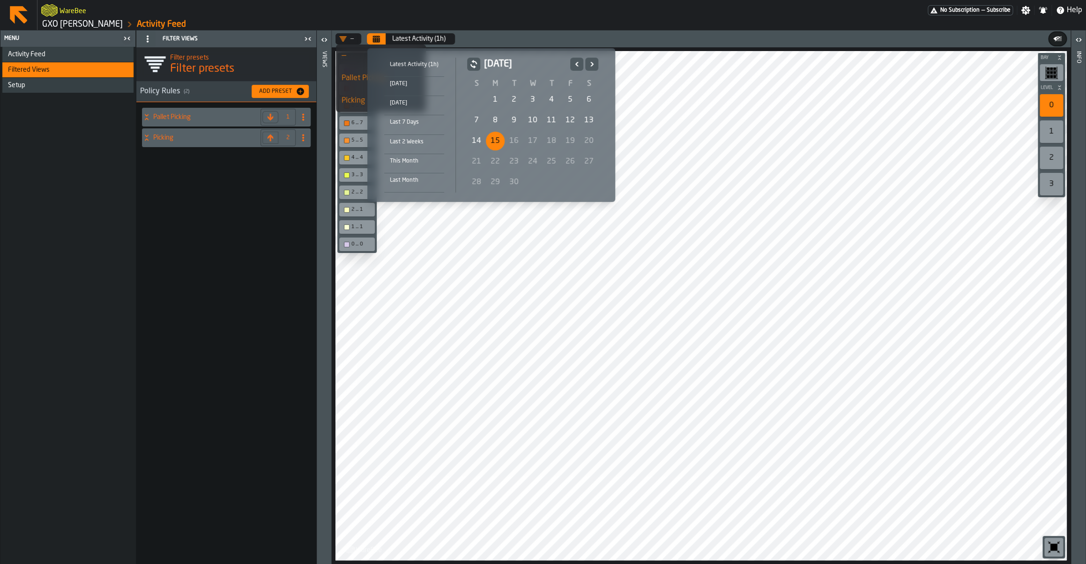
click at [497, 119] on div "8" at bounding box center [495, 120] width 19 height 19
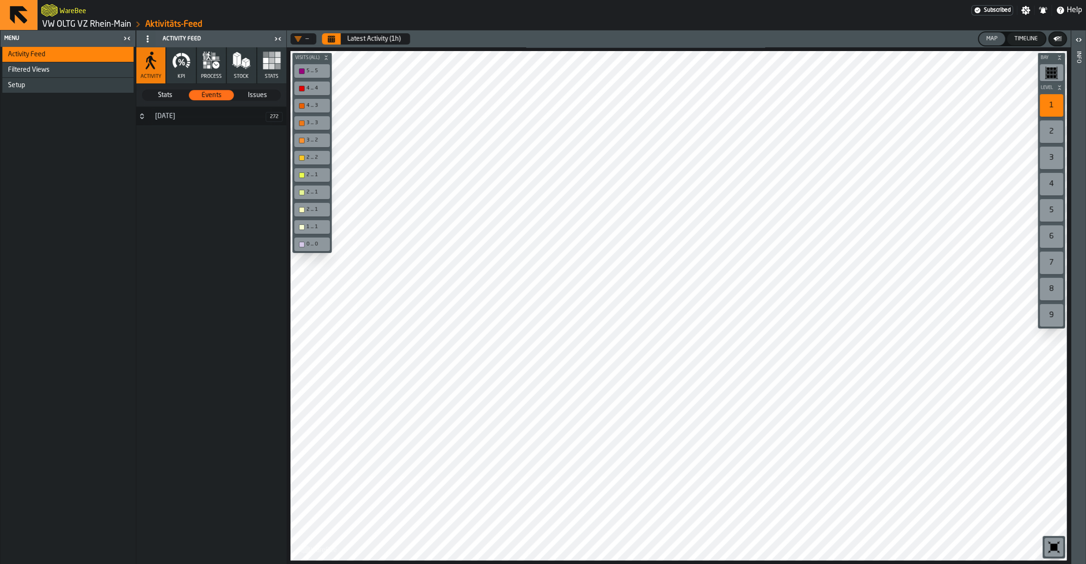
click at [108, 26] on link "VW OLTG VZ Rhein-Main" at bounding box center [86, 24] width 89 height 10
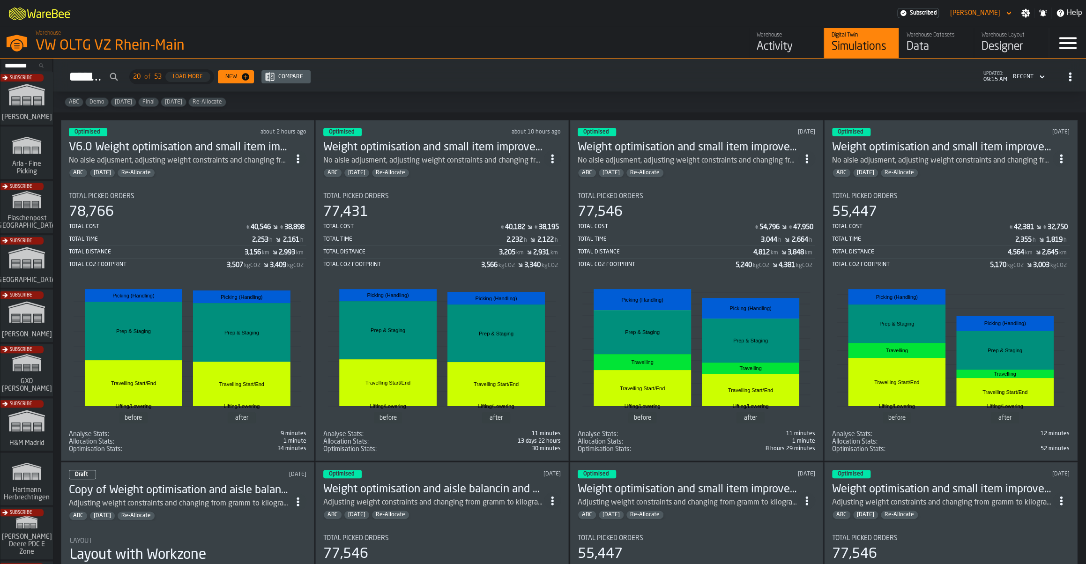
click at [449, 243] on div "Total Time" at bounding box center [414, 239] width 183 height 7
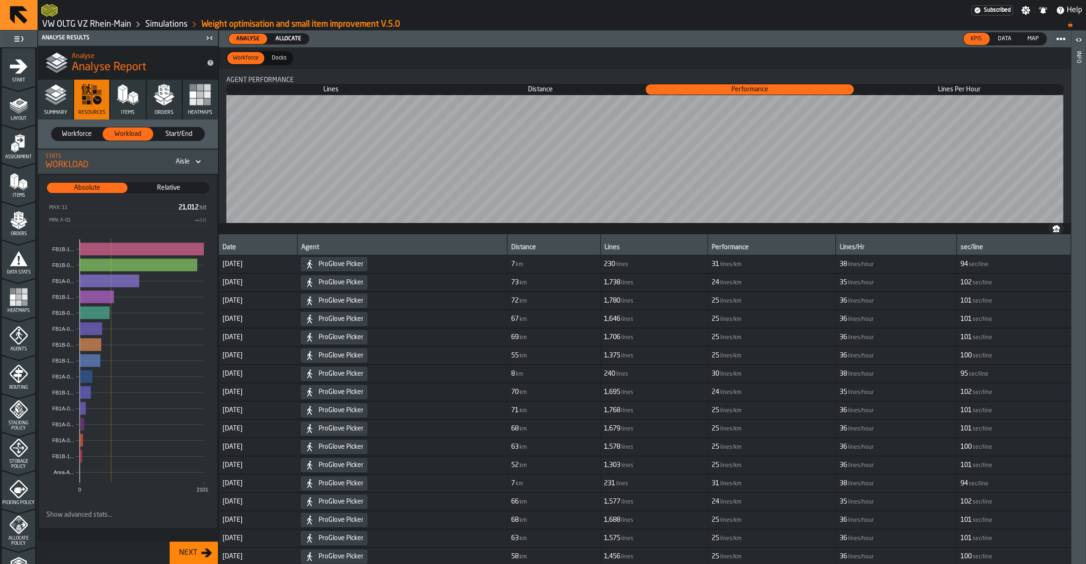
click at [162, 25] on link "Simulations" at bounding box center [166, 24] width 42 height 10
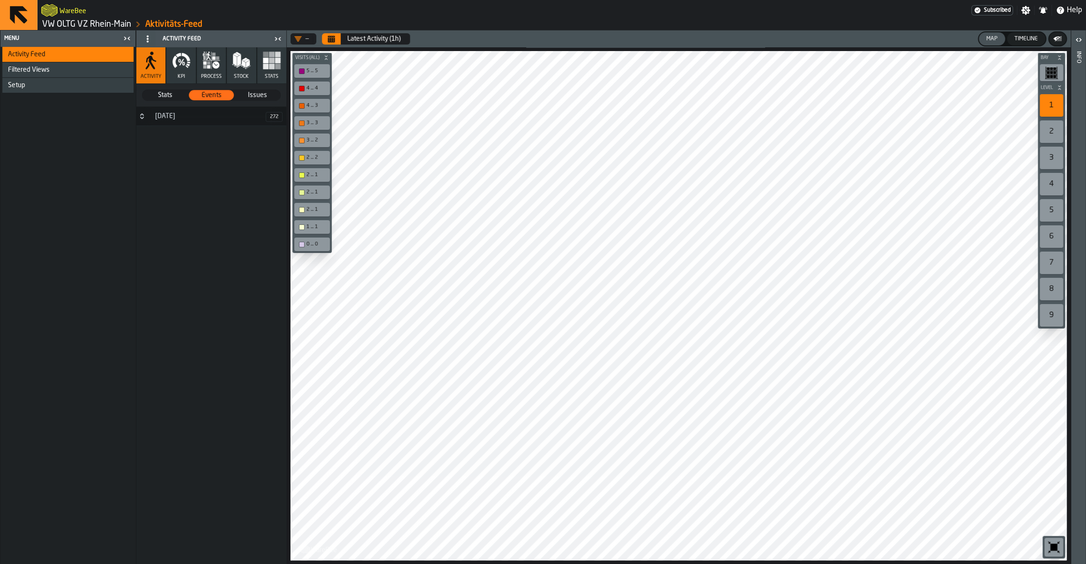
click at [90, 25] on link "VW OLTG VZ Rhein-Main" at bounding box center [86, 24] width 89 height 10
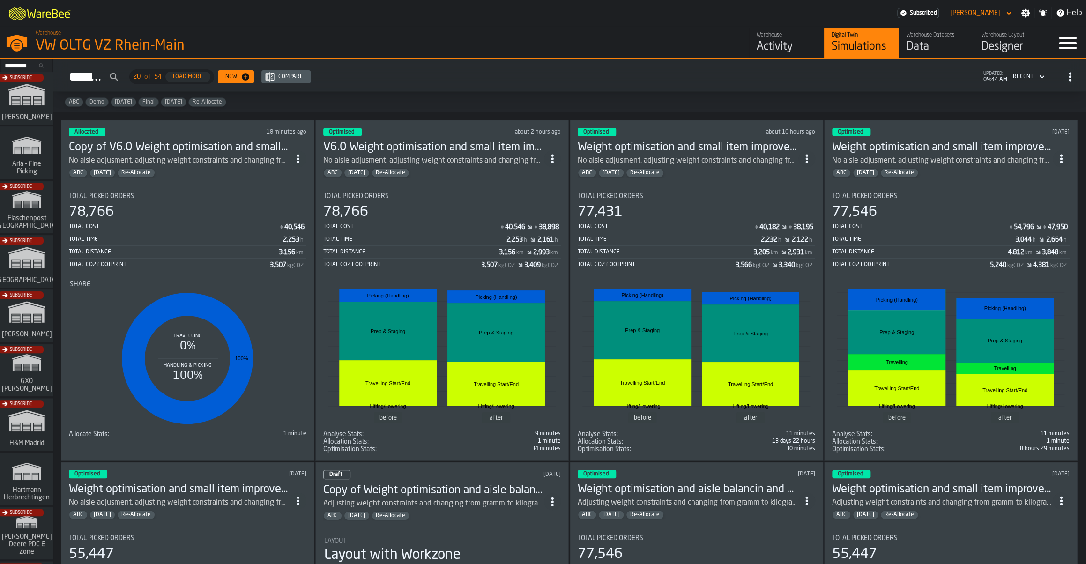
click at [256, 209] on div "78,766" at bounding box center [188, 212] width 238 height 17
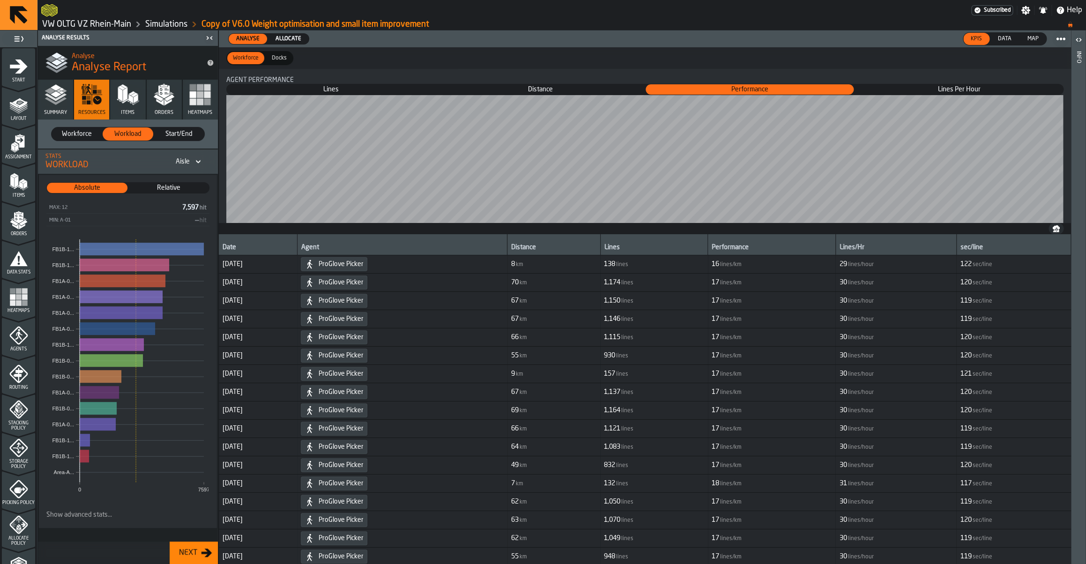
scroll to position [175, 0]
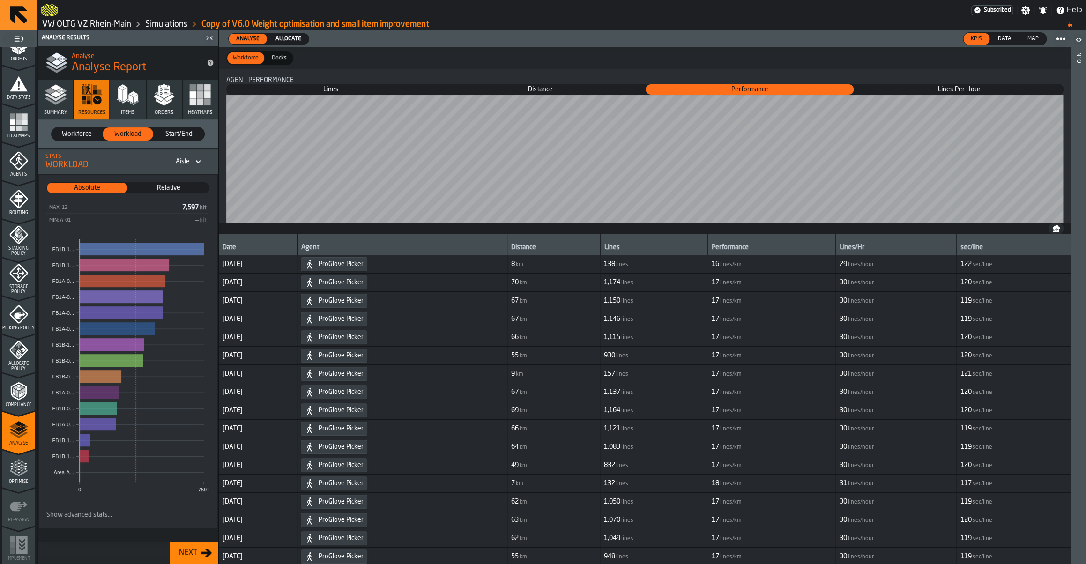
click at [15, 474] on icon "menu Optimise" at bounding box center [18, 468] width 19 height 19
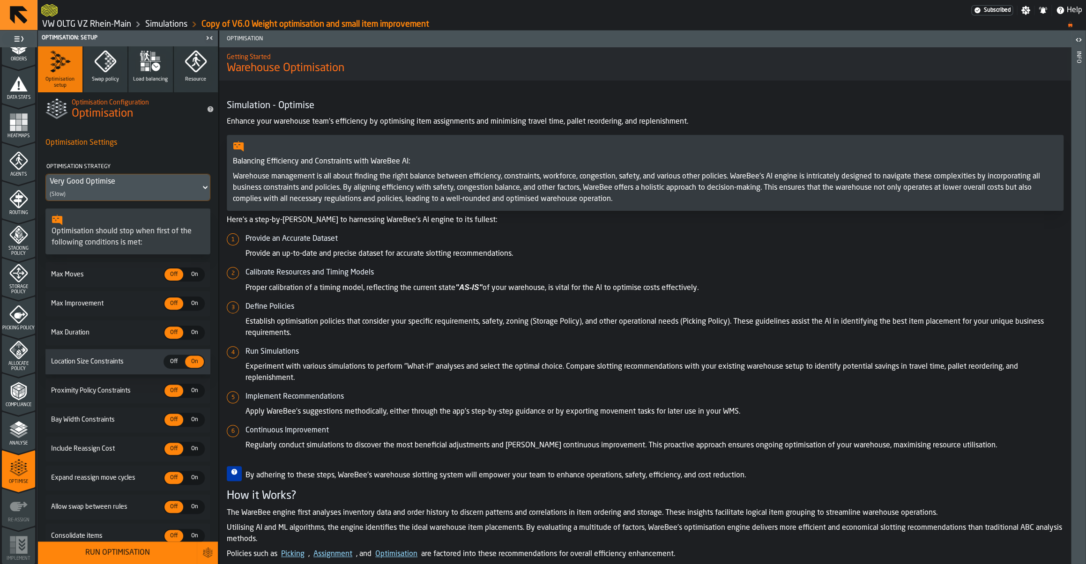
scroll to position [72, 0]
